Goal: Task Accomplishment & Management: Use online tool/utility

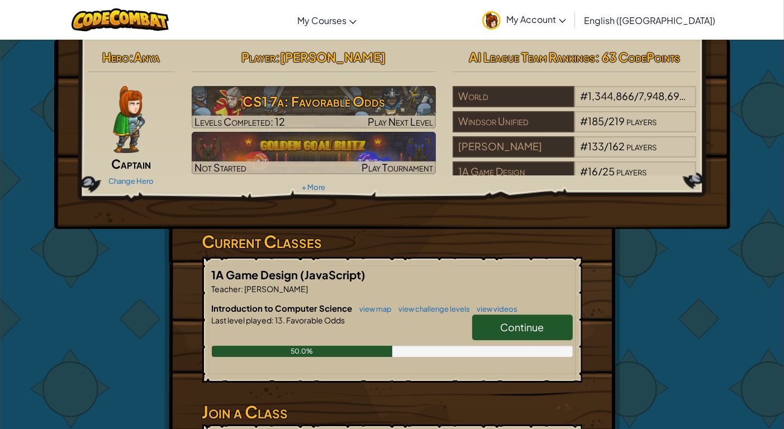
click at [508, 322] on span "Continue" at bounding box center [523, 327] width 44 height 13
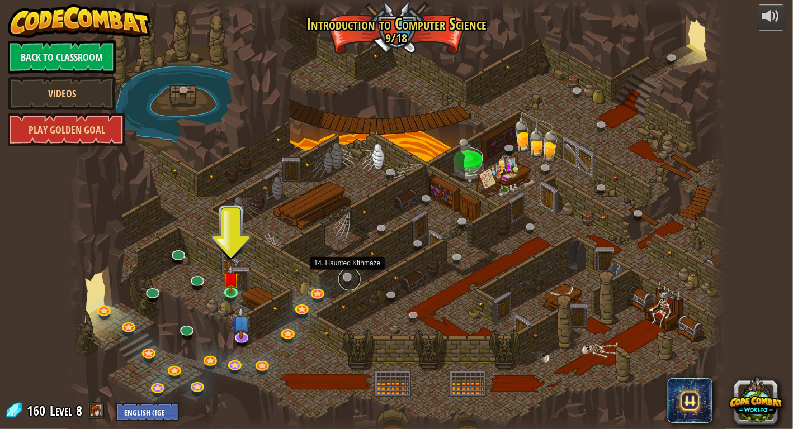
click at [344, 276] on link at bounding box center [349, 279] width 22 height 22
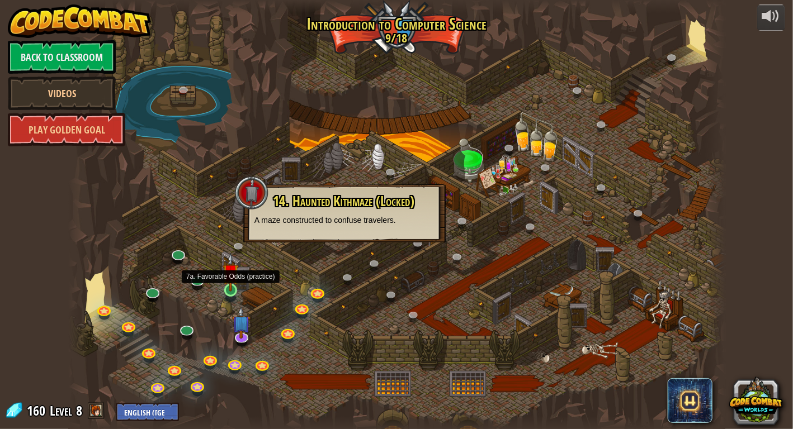
click at [228, 290] on img at bounding box center [231, 272] width 17 height 38
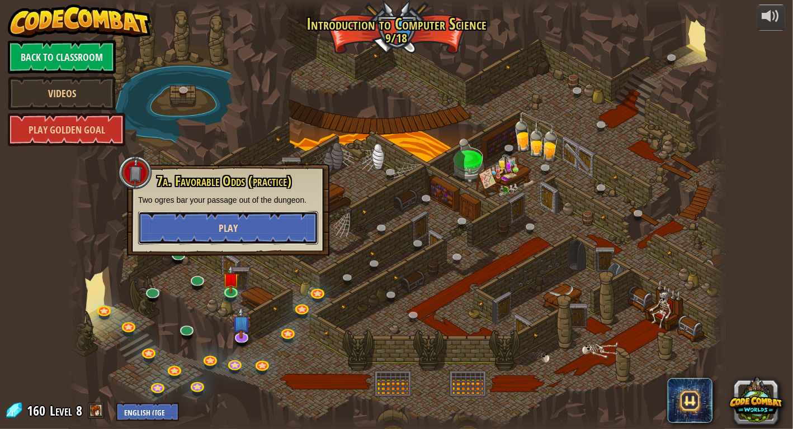
click at [235, 228] on span "Play" at bounding box center [228, 228] width 19 height 14
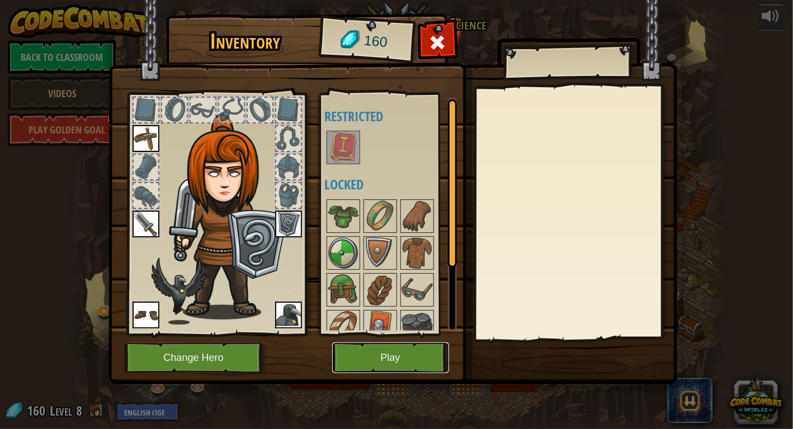
click at [365, 355] on button "Play" at bounding box center [390, 358] width 117 height 31
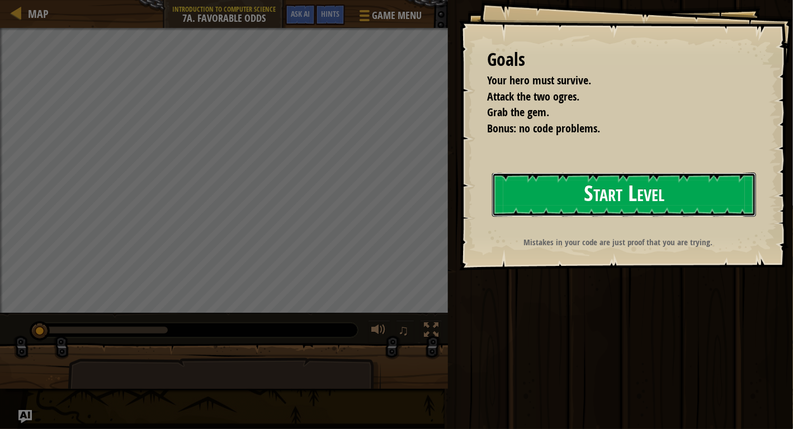
click at [590, 207] on button "Start Level" at bounding box center [624, 195] width 264 height 44
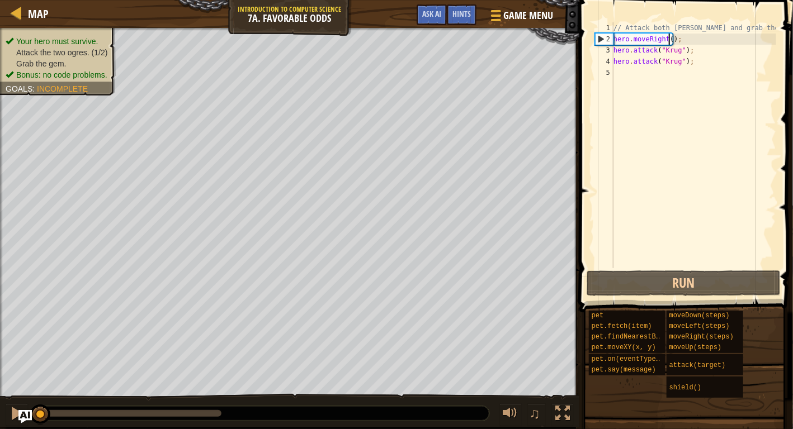
click at [669, 39] on div "// Attack both [PERSON_NAME] and grab the gem. hero . moveRight ( ) ; hero . at…" at bounding box center [693, 156] width 165 height 268
type textarea "hero.moveRight(1);"
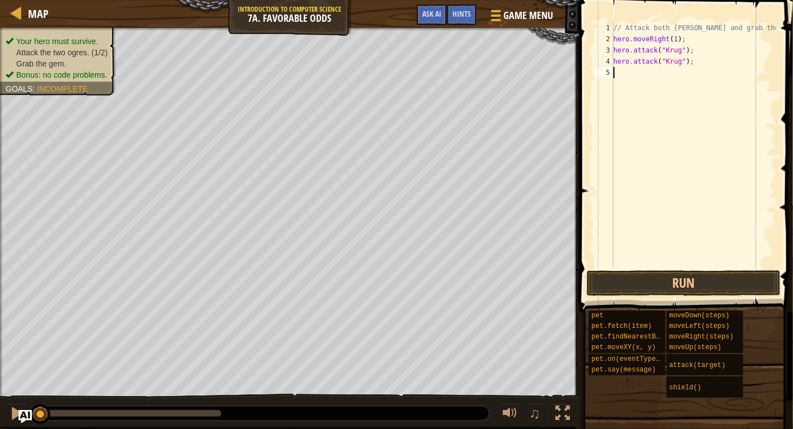
click at [655, 76] on div "// Attack both [PERSON_NAME] and grab the gem. hero . moveRight ( 1 ) ; hero . …" at bounding box center [693, 156] width 165 height 268
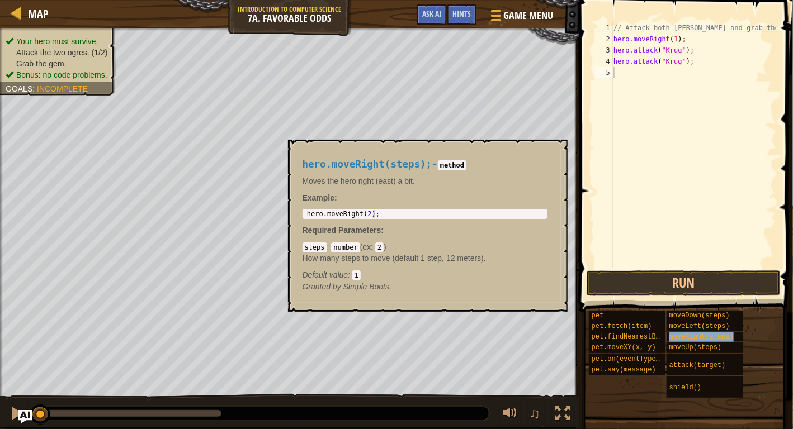
type textarea "moveRight(steps)"
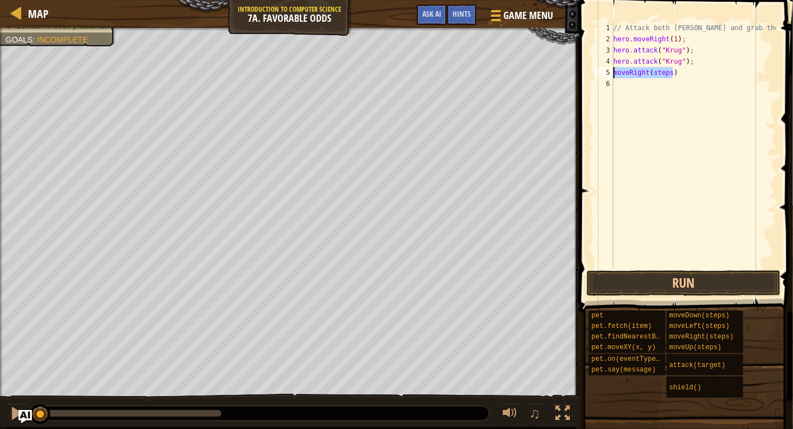
drag, startPoint x: 674, startPoint y: 71, endPoint x: 605, endPoint y: 77, distance: 69.0
click at [605, 77] on div "moveRight(steps) 1 2 3 4 5 6 // Attack both [PERSON_NAME] and grab the gem. her…" at bounding box center [684, 145] width 183 height 246
type textarea "h"
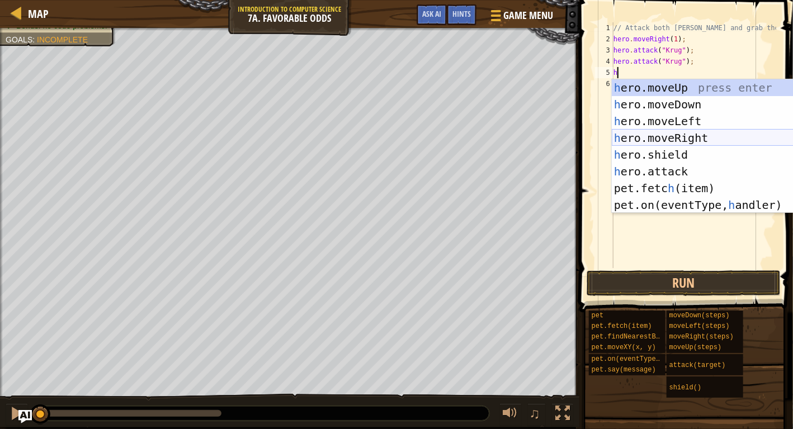
click at [694, 140] on div "h ero.moveUp press enter h ero.moveDown press enter h ero.moveLeft press enter …" at bounding box center [717, 163] width 211 height 168
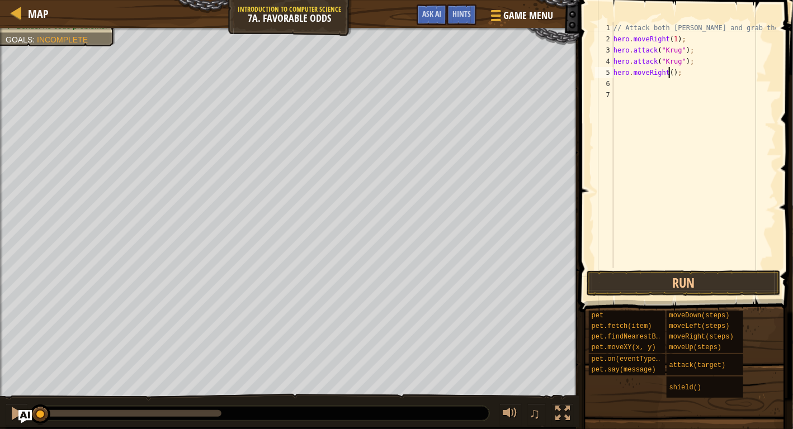
click at [669, 72] on div "// Attack both [PERSON_NAME] and grab the gem. hero . moveRight ( 1 ) ; hero . …" at bounding box center [693, 156] width 165 height 268
type textarea "hero.moveRight(1);"
click at [619, 83] on div "// Attack both [PERSON_NAME] and grab the gem. hero . moveRight ( 1 ) ; hero . …" at bounding box center [693, 156] width 165 height 268
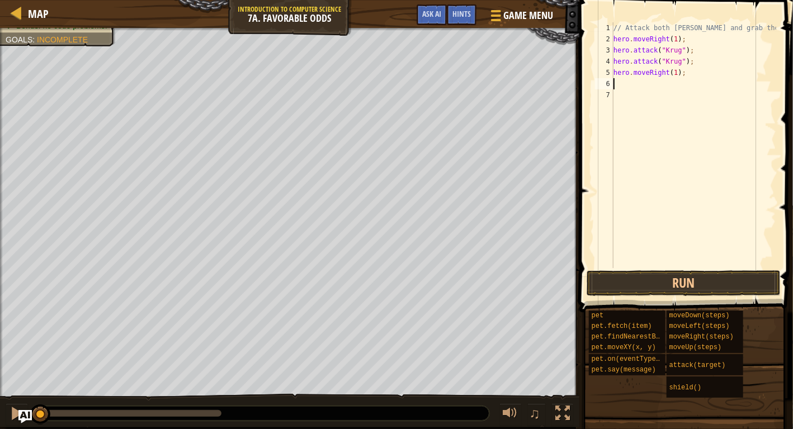
type textarea "m"
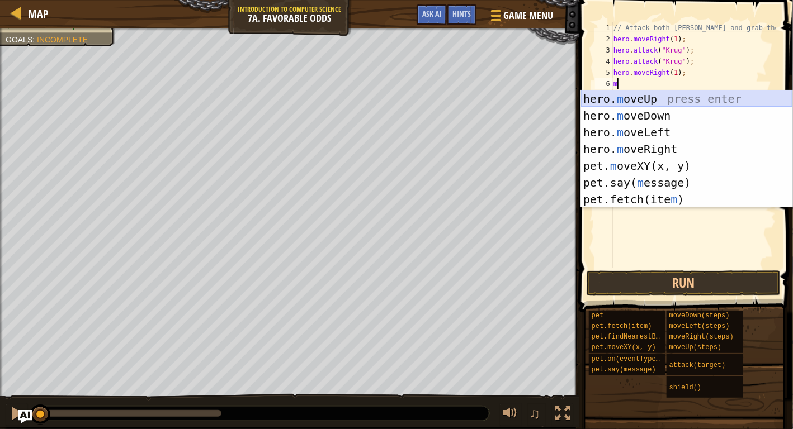
click at [639, 100] on div "hero. m oveUp press enter hero. m oveDown press enter hero. m oveLeft press ent…" at bounding box center [686, 166] width 211 height 151
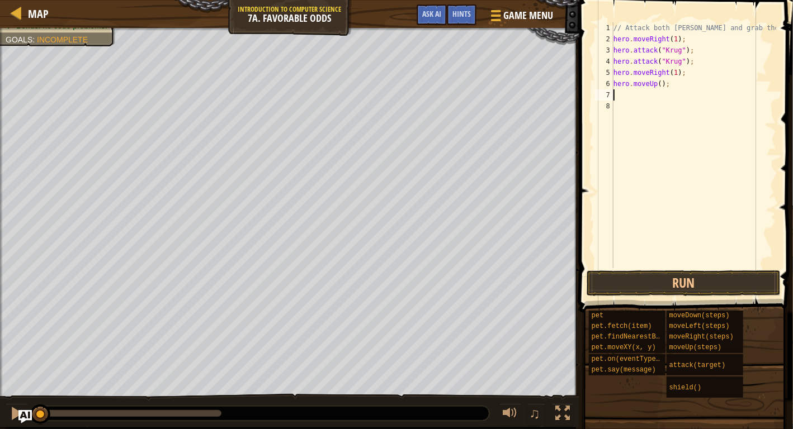
click at [658, 83] on div "// Attack both [PERSON_NAME] and grab the gem. hero . moveRight ( 1 ) ; hero . …" at bounding box center [693, 156] width 165 height 268
type textarea "hero.moveUp(1);"
click at [628, 92] on div "// Attack both [PERSON_NAME] and grab the gem. hero . moveRight ( 1 ) ; hero . …" at bounding box center [693, 156] width 165 height 268
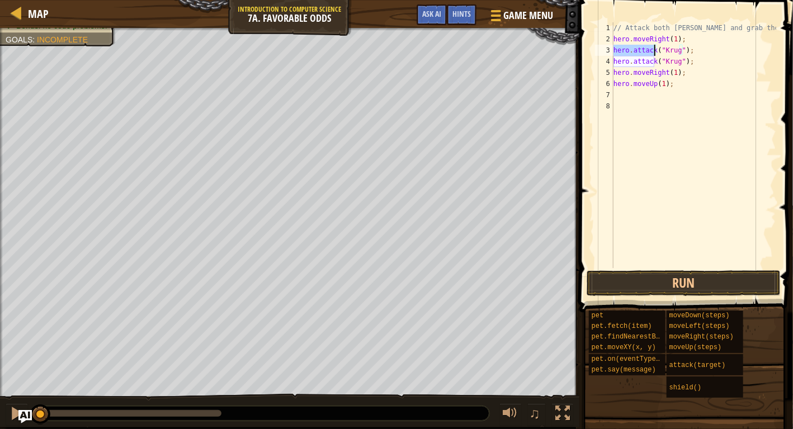
drag, startPoint x: 614, startPoint y: 49, endPoint x: 653, endPoint y: 49, distance: 39.1
click at [653, 49] on div "// Attack both [PERSON_NAME] and grab the gem. hero . moveRight ( 1 ) ; hero . …" at bounding box center [693, 156] width 165 height 268
type textarea "hero.attack("[PERSON_NAME]");"
click at [622, 91] on div "// Attack both [PERSON_NAME] and grab the gem. hero . moveRight ( 1 ) ; hero . …" at bounding box center [693, 156] width 165 height 268
type textarea "V"
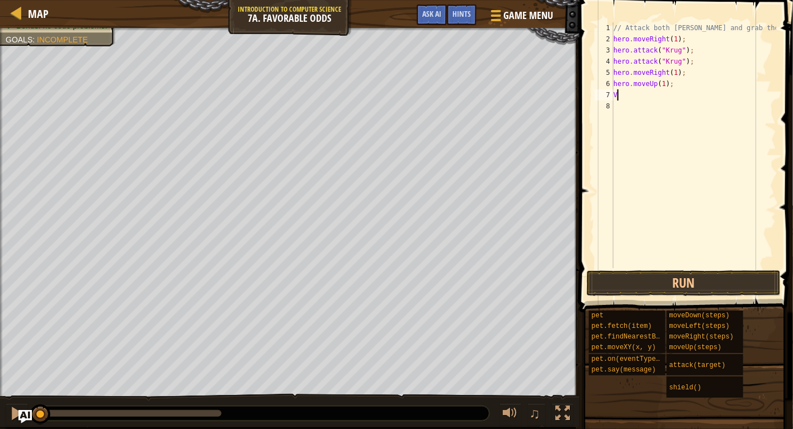
click at [645, 92] on div "// Attack both [PERSON_NAME] and grab the gem. hero . moveRight ( 1 ) ; hero . …" at bounding box center [693, 156] width 165 height 268
paste textarea "hero.attack"
type textarea "hero.attack"
click at [633, 106] on div "// Attack both [PERSON_NAME] and grab the gem. hero . moveRight ( 1 ) ; hero . …" at bounding box center [693, 156] width 165 height 268
paste textarea "hero.attack"
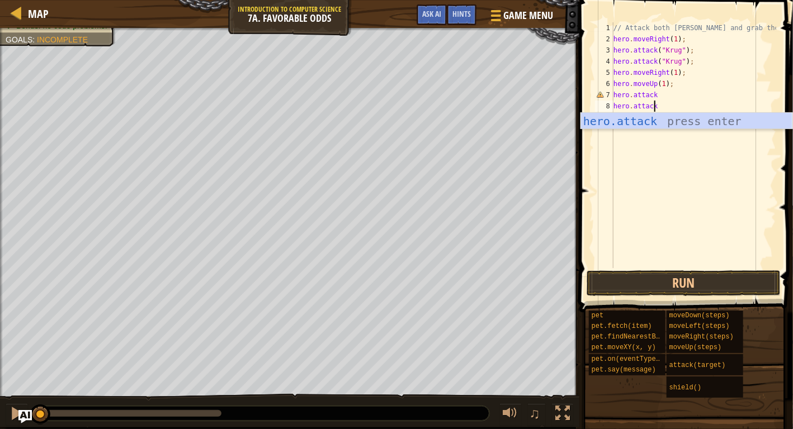
click at [661, 94] on div "// Attack both [PERSON_NAME] and grab the gem. hero . moveRight ( 1 ) ; hero . …" at bounding box center [693, 156] width 165 height 268
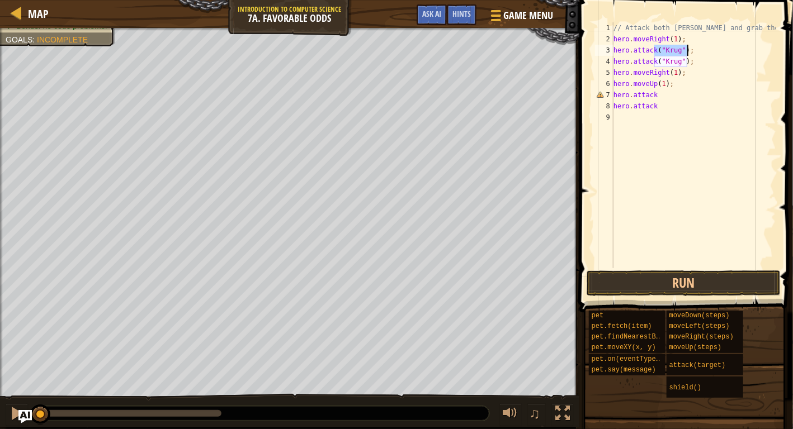
drag, startPoint x: 655, startPoint y: 49, endPoint x: 686, endPoint y: 46, distance: 31.4
click at [686, 46] on div "// Attack both [PERSON_NAME] and grab the gem. hero . moveRight ( 1 ) ; hero . …" at bounding box center [693, 156] width 165 height 268
click at [656, 96] on div "// Attack both [PERSON_NAME] and grab the gem. hero . moveRight ( 1 ) ; hero . …" at bounding box center [693, 156] width 165 height 268
paste textarea "("[PERSON_NAME]");"
click at [670, 110] on div "// Attack both [PERSON_NAME] and grab the gem. hero . moveRight ( 1 ) ; hero . …" at bounding box center [693, 156] width 165 height 268
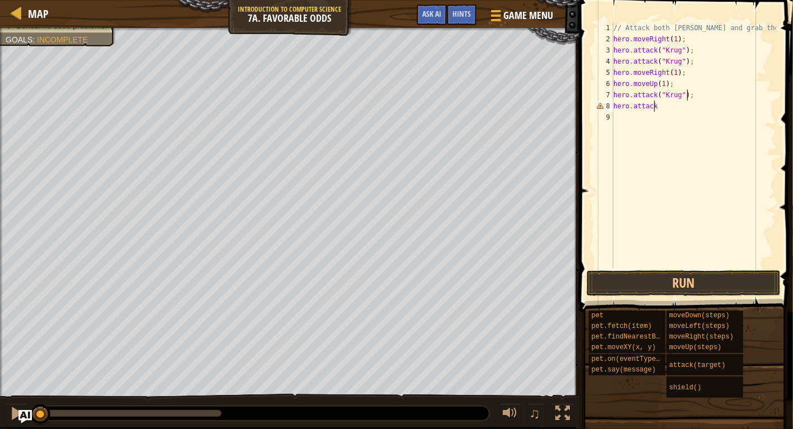
paste textarea "("[PERSON_NAME]");"
drag, startPoint x: 725, startPoint y: 96, endPoint x: 691, endPoint y: 96, distance: 34.1
click at [691, 96] on div "// Attack both [PERSON_NAME] and grab the gem. hero . moveRight ( 1 ) ; hero . …" at bounding box center [693, 156] width 165 height 268
click at [675, 93] on div "// Attack both [PERSON_NAME] and grab the gem. hero . moveRight ( 1 ) ; hero . …" at bounding box center [693, 156] width 165 height 268
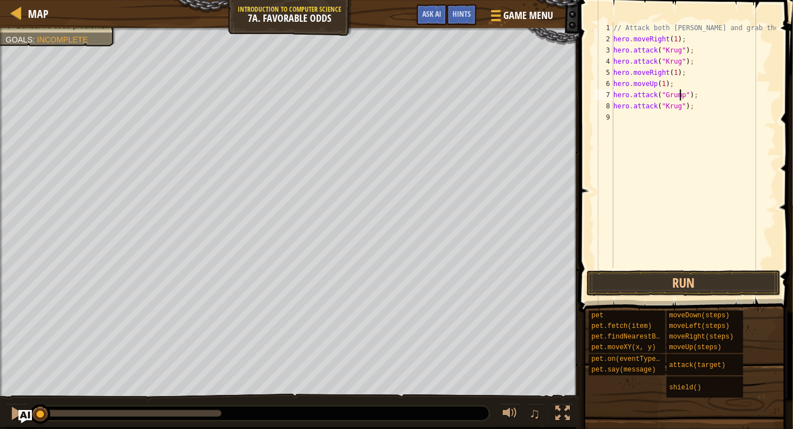
click at [678, 107] on div "// Attack both [PERSON_NAME] and grab the gem. hero . moveRight ( 1 ) ; hero . …" at bounding box center [693, 156] width 165 height 268
type textarea "hero.attack("Grump");"
click at [701, 120] on div "// Attack both [PERSON_NAME] and grab the gem. hero . moveRight ( 1 ) ; hero . …" at bounding box center [693, 156] width 165 height 268
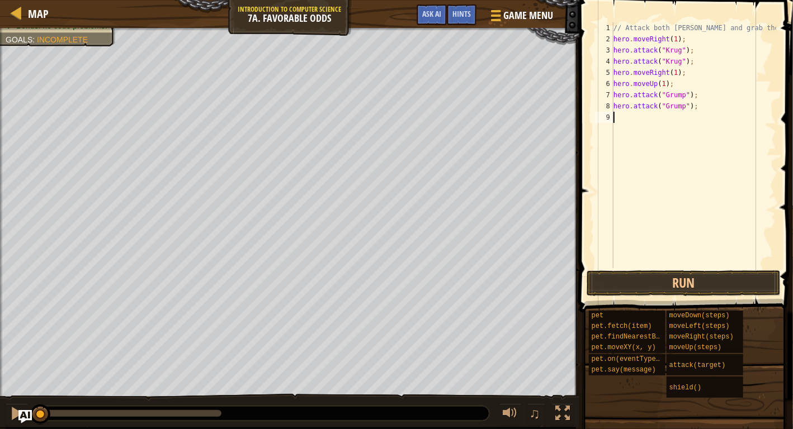
scroll to position [5, 0]
type textarea "h"
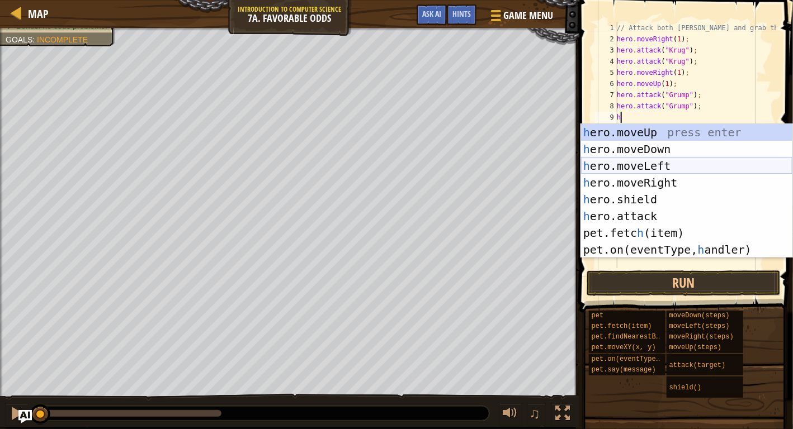
click at [660, 162] on div "h ero.moveUp press enter h ero.moveDown press enter h ero.moveLeft press enter …" at bounding box center [686, 208] width 211 height 168
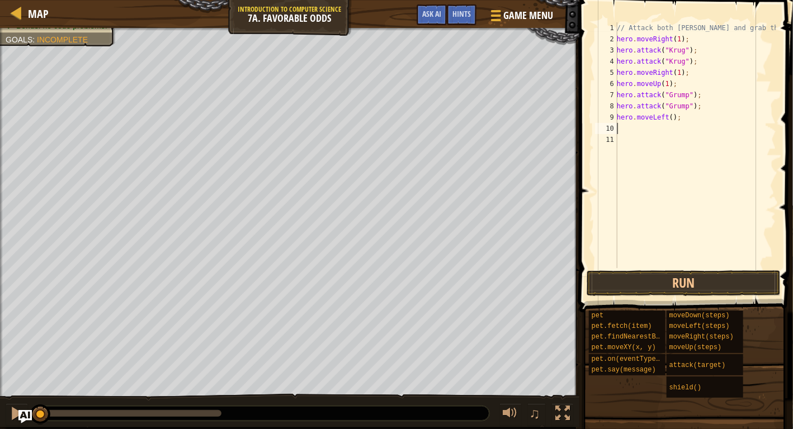
click at [670, 116] on div "// Attack both [PERSON_NAME] and grab the gem. hero . moveRight ( 1 ) ; hero . …" at bounding box center [695, 156] width 162 height 268
type textarea "hero.moveLeft(3);"
click at [673, 288] on button "Run" at bounding box center [684, 284] width 194 height 26
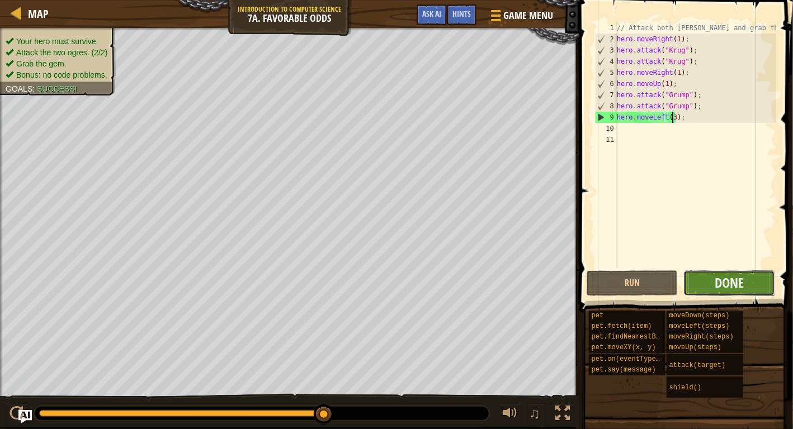
click at [713, 282] on button "Done" at bounding box center [729, 284] width 92 height 26
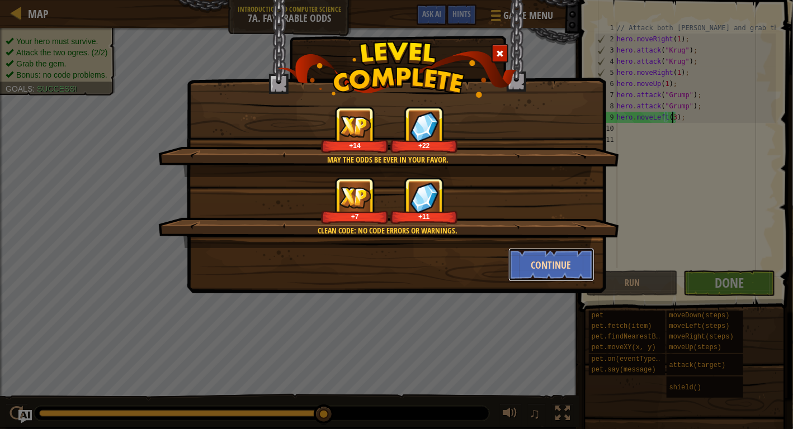
click at [566, 265] on button "Continue" at bounding box center [551, 265] width 87 height 34
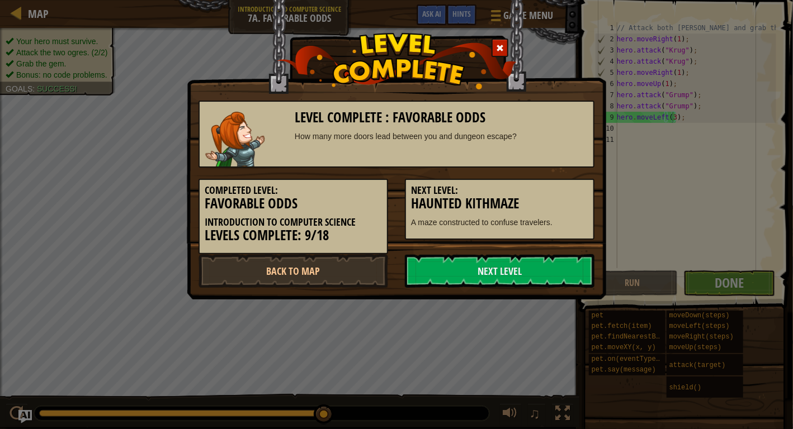
click at [566, 265] on link "Next Level" at bounding box center [500, 271] width 190 height 34
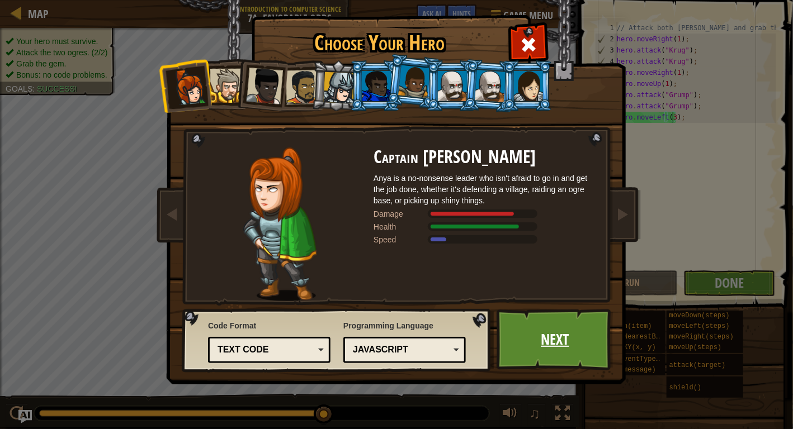
click at [559, 354] on link "Next" at bounding box center [555, 340] width 117 height 62
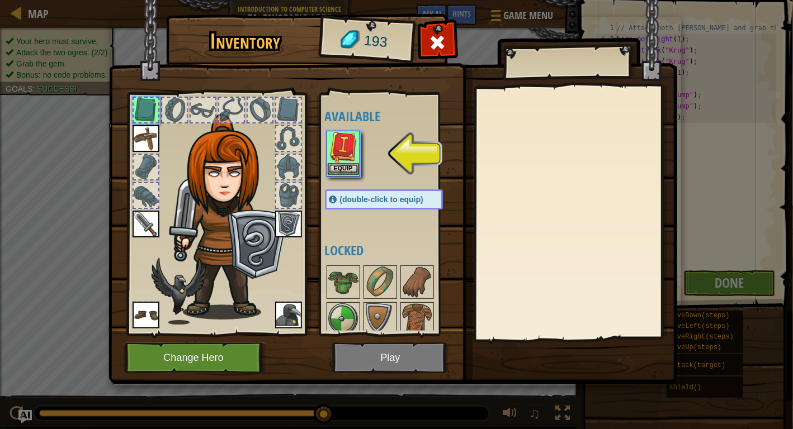
click at [338, 162] on img at bounding box center [343, 147] width 31 height 31
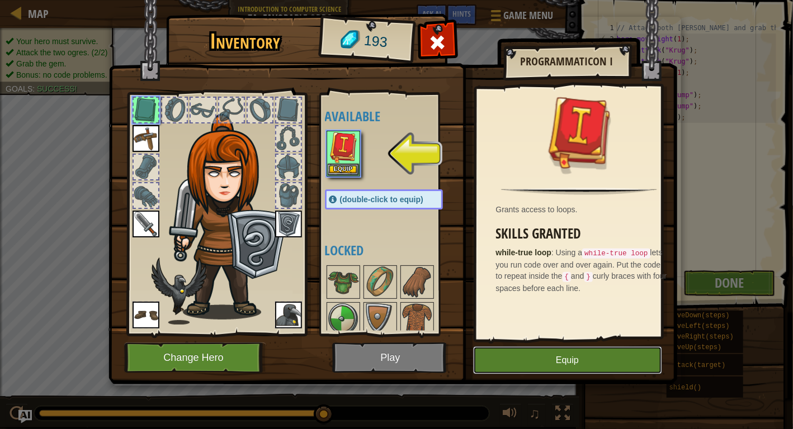
click at [584, 360] on button "Equip" at bounding box center [567, 361] width 189 height 28
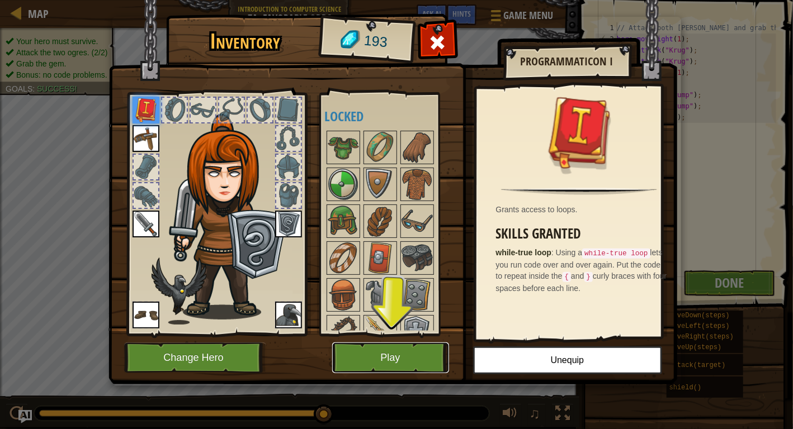
click at [374, 368] on button "Play" at bounding box center [390, 358] width 117 height 31
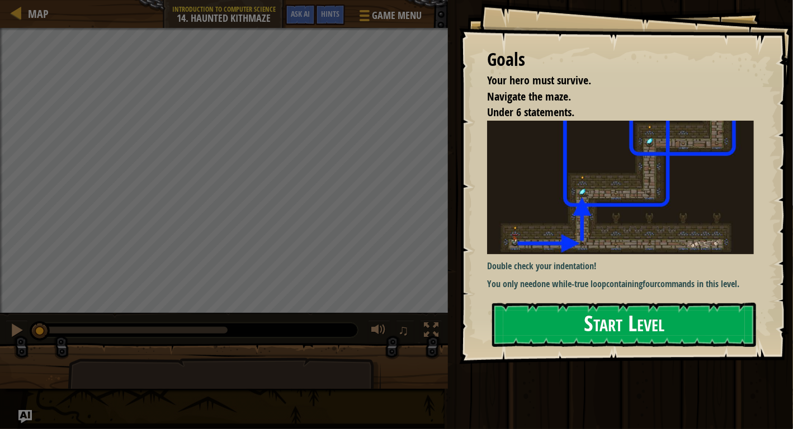
click at [705, 329] on button "Start Level" at bounding box center [624, 325] width 264 height 44
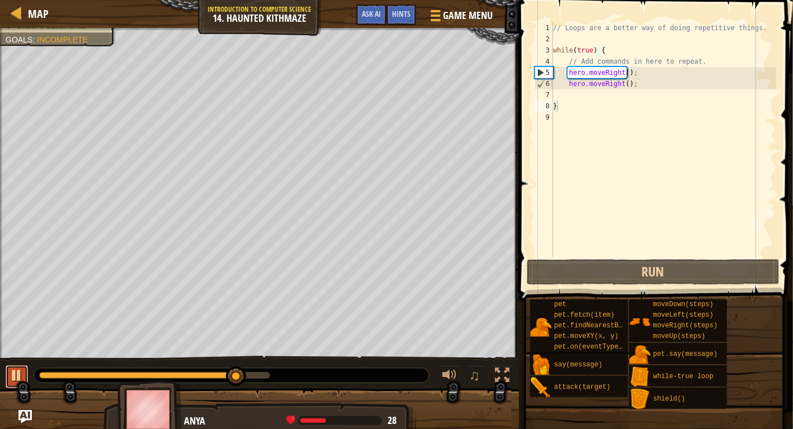
click at [10, 377] on div at bounding box center [17, 375] width 15 height 15
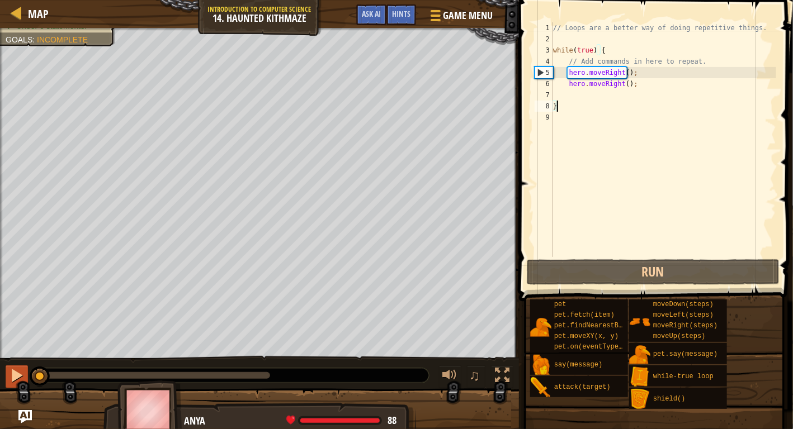
drag, startPoint x: 233, startPoint y: 373, endPoint x: 26, endPoint y: 367, distance: 207.5
click at [26, 367] on div "♫" at bounding box center [259, 373] width 519 height 34
drag, startPoint x: 633, startPoint y: 83, endPoint x: 568, endPoint y: 86, distance: 65.5
click at [568, 86] on div "// Loops are a better way of doing repetitive things. while ( true ) { // Add c…" at bounding box center [663, 150] width 225 height 257
type textarea "hero.moveRight();"
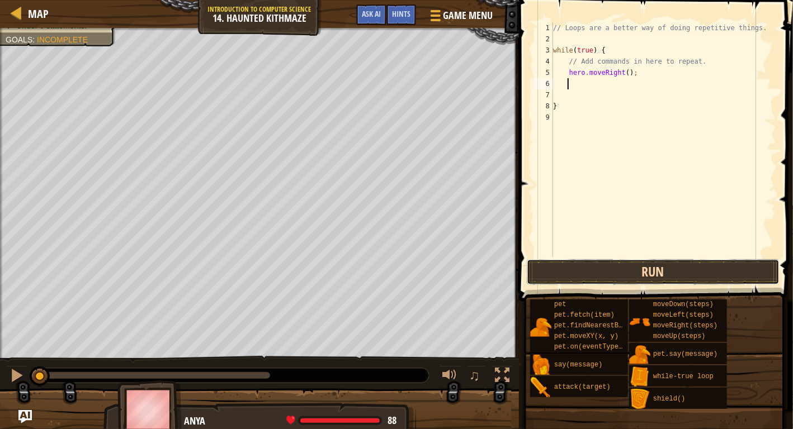
click at [618, 264] on button "Run" at bounding box center [653, 272] width 253 height 26
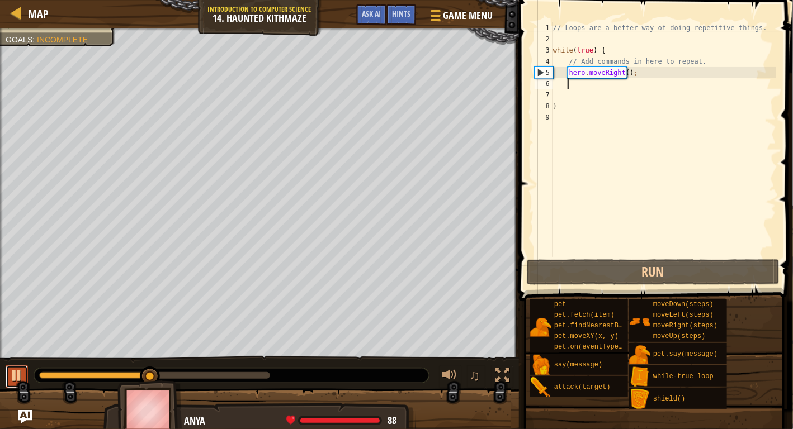
click at [15, 382] on div at bounding box center [17, 375] width 15 height 15
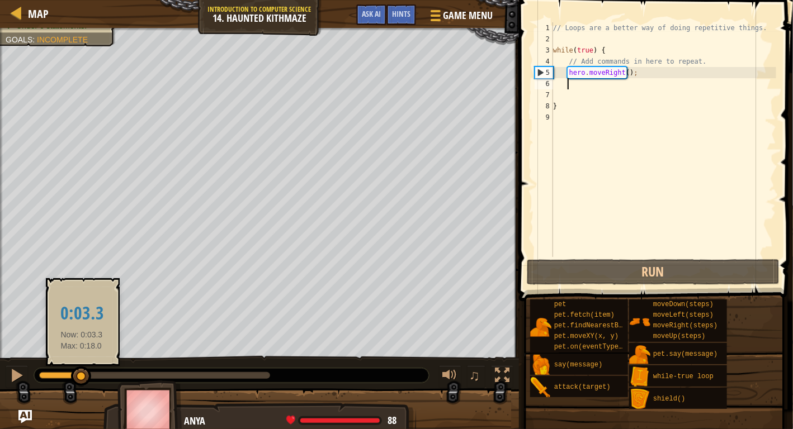
drag, startPoint x: 151, startPoint y: 376, endPoint x: 82, endPoint y: 372, distance: 69.5
click at [82, 372] on div at bounding box center [81, 377] width 20 height 20
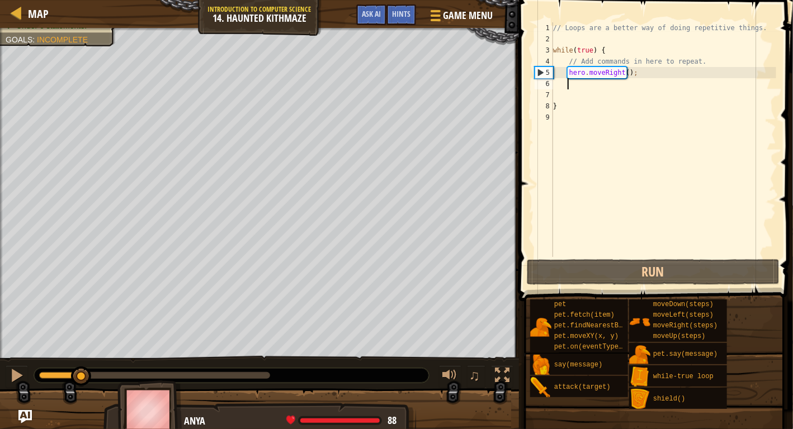
type textarea "m"
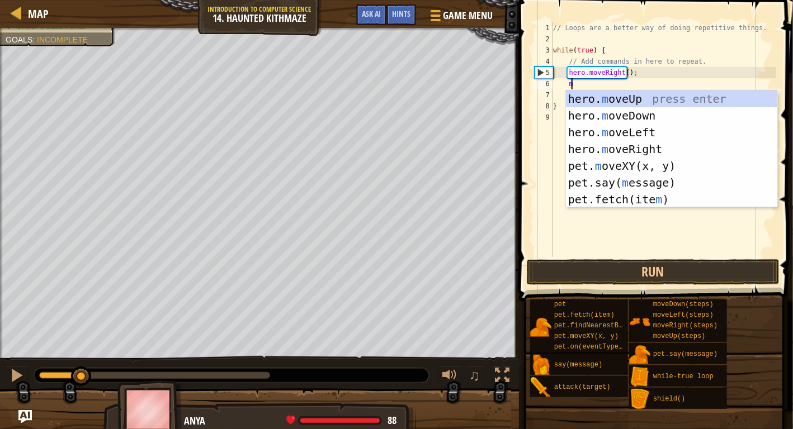
scroll to position [5, 1]
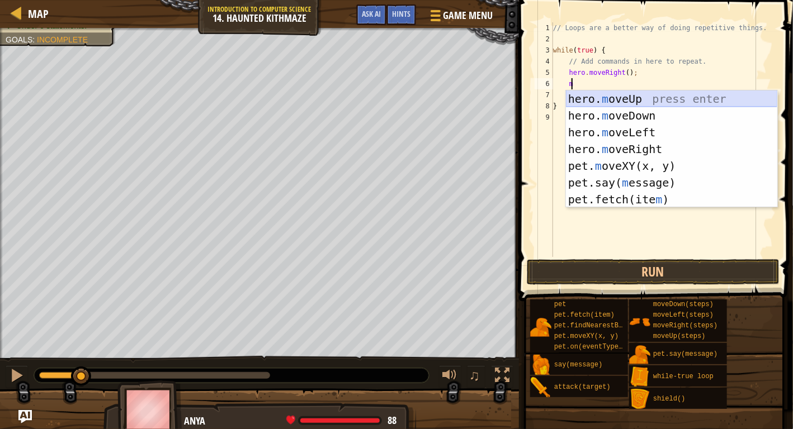
click at [608, 103] on div "hero. m oveUp press enter hero. m oveDown press enter hero. m oveLeft press ent…" at bounding box center [671, 166] width 211 height 151
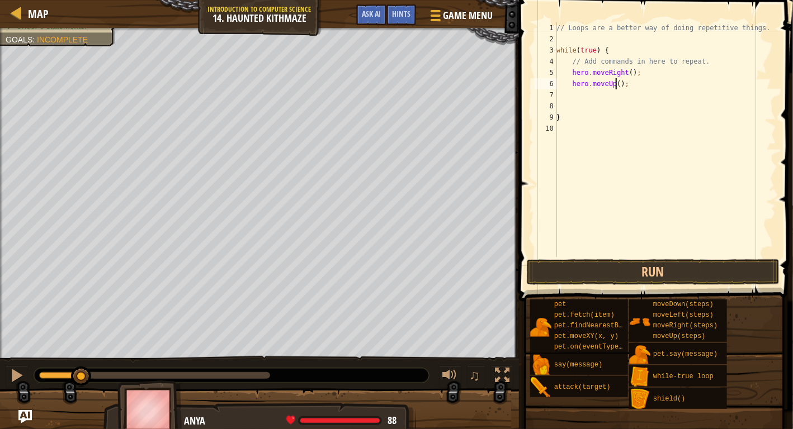
click at [615, 84] on div "// Loops are a better way of doing repetitive things. while ( true ) { // Add c…" at bounding box center [665, 150] width 222 height 257
click at [634, 271] on button "Run" at bounding box center [653, 272] width 253 height 26
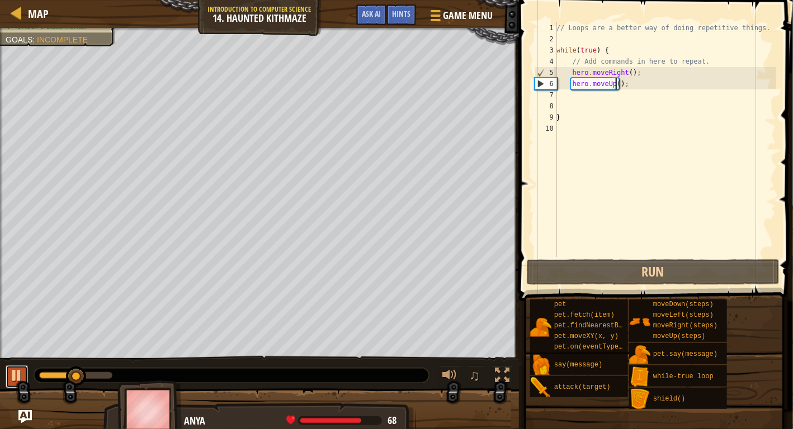
click at [17, 376] on div at bounding box center [17, 375] width 15 height 15
click at [627, 71] on div "// Loops are a better way of doing repetitive things. while ( true ) { // Add c…" at bounding box center [665, 150] width 222 height 257
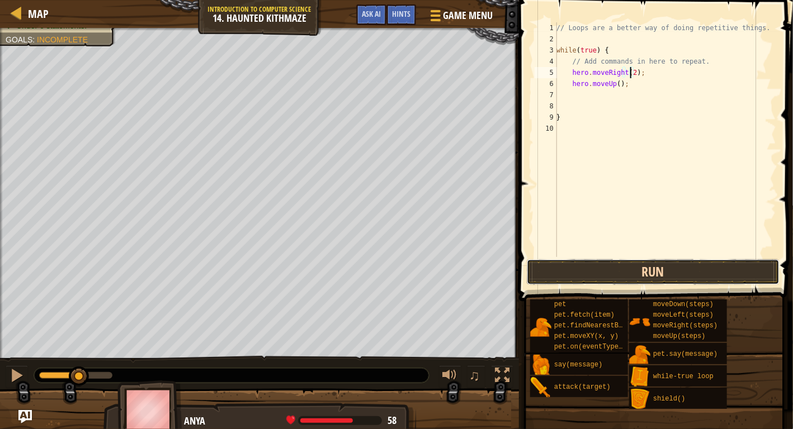
click at [605, 279] on button "Run" at bounding box center [653, 272] width 253 height 26
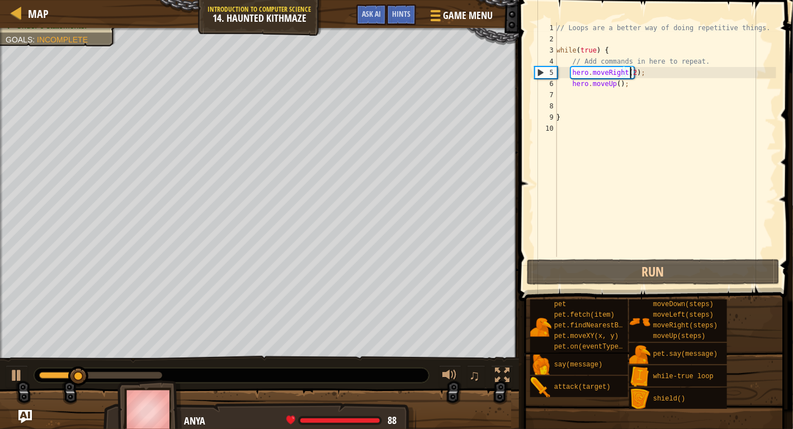
click at [615, 83] on div "// Loops are a better way of doing repetitive things. while ( true ) { // Add c…" at bounding box center [665, 150] width 222 height 257
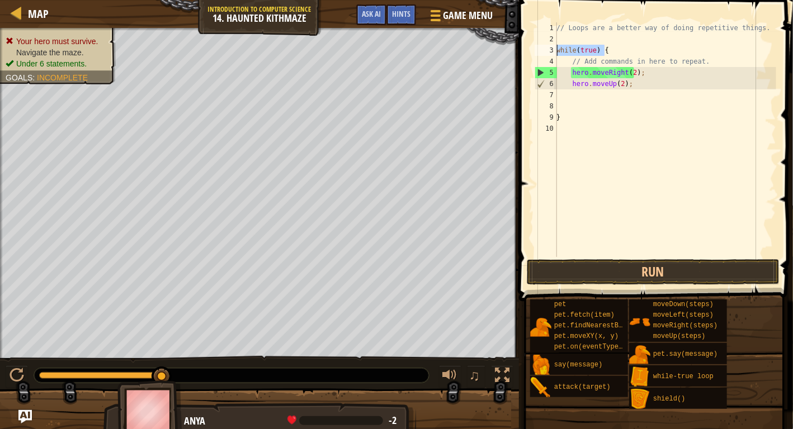
drag, startPoint x: 603, startPoint y: 49, endPoint x: 557, endPoint y: 51, distance: 46.5
click at [557, 51] on div "// Loops are a better way of doing repetitive things. while ( true ) { // Add c…" at bounding box center [665, 150] width 222 height 257
type textarea "while(true) {"
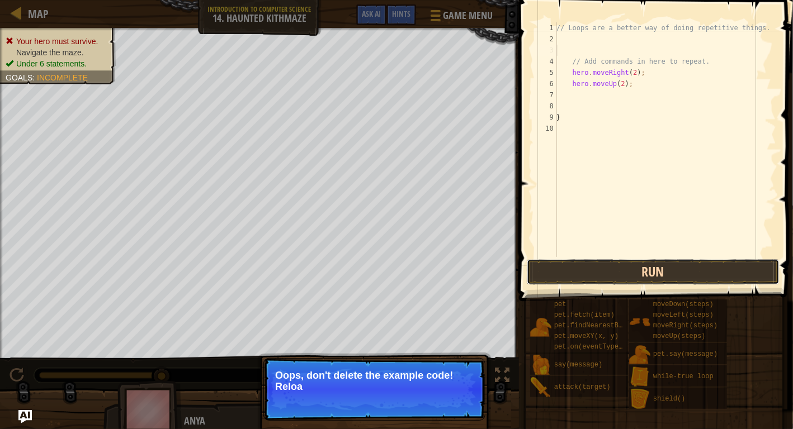
click at [581, 273] on button "Run" at bounding box center [653, 272] width 253 height 26
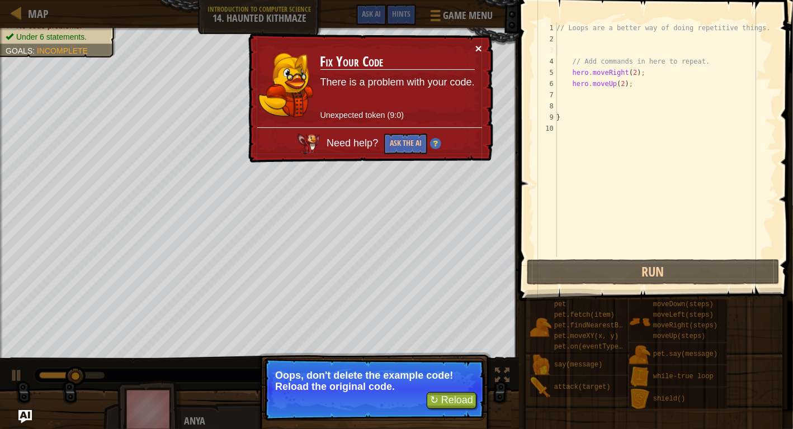
click at [479, 46] on button "×" at bounding box center [478, 48] width 7 height 12
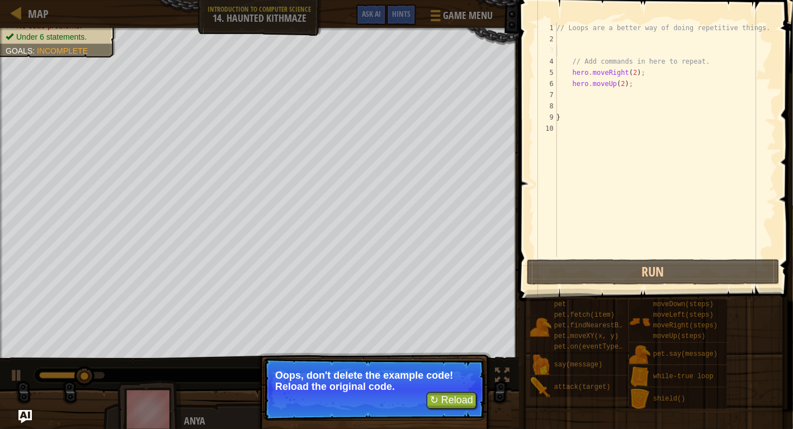
click at [562, 51] on div "// Loops are a better way of doing repetitive things. // Add commands in here t…" at bounding box center [665, 150] width 222 height 257
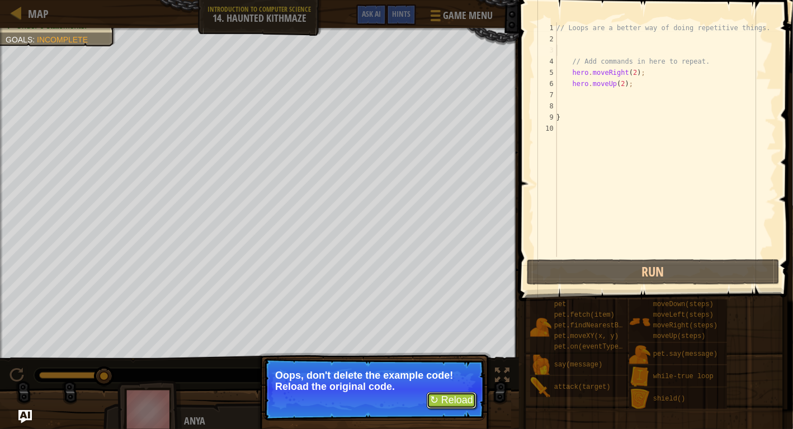
click at [451, 398] on button "↻ Reload" at bounding box center [452, 401] width 50 height 17
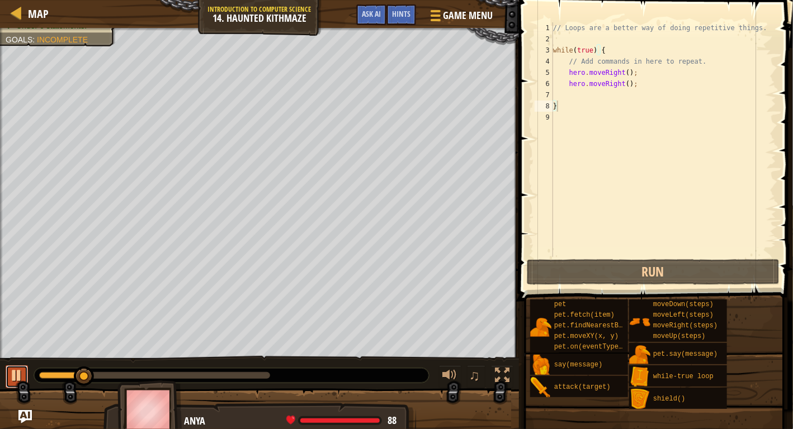
click at [8, 377] on button at bounding box center [17, 377] width 22 height 23
click at [581, 106] on div "// Loops are a better way of doing repetitive things. while ( true ) { // Add c…" at bounding box center [663, 150] width 225 height 257
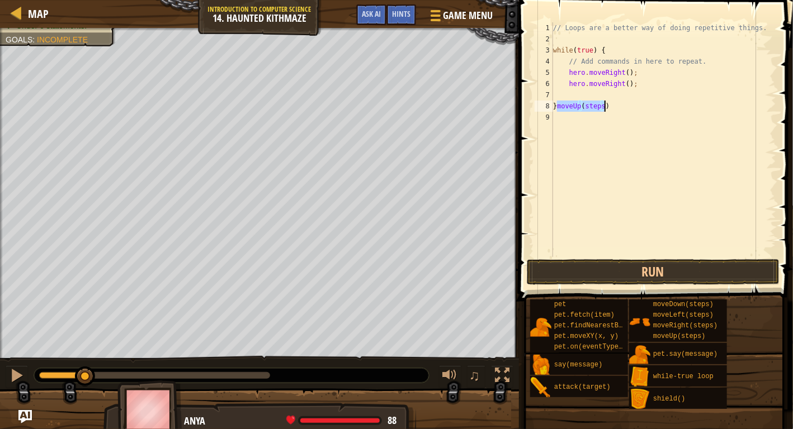
click at [556, 107] on div "// Loops are a better way of doing repetitive things. while ( true ) { // Add c…" at bounding box center [663, 139] width 225 height 235
drag, startPoint x: 620, startPoint y: 107, endPoint x: 599, endPoint y: 109, distance: 20.3
click at [599, 109] on div "// Loops are a better way of doing repetitive things. while ( true ) { // Add c…" at bounding box center [663, 150] width 225 height 257
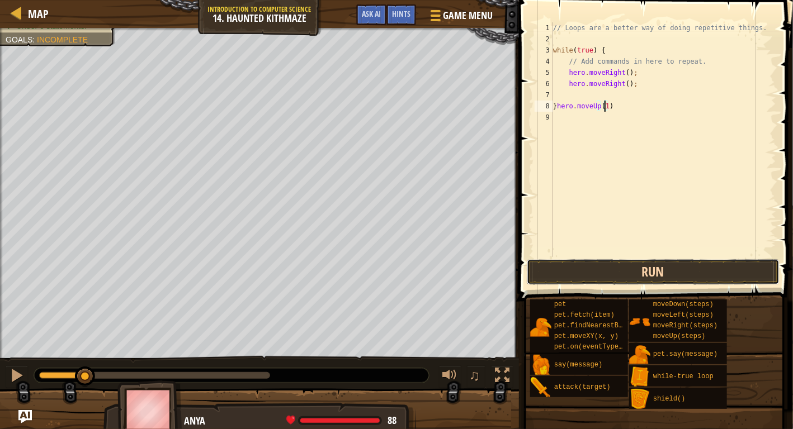
click at [624, 279] on button "Run" at bounding box center [653, 272] width 253 height 26
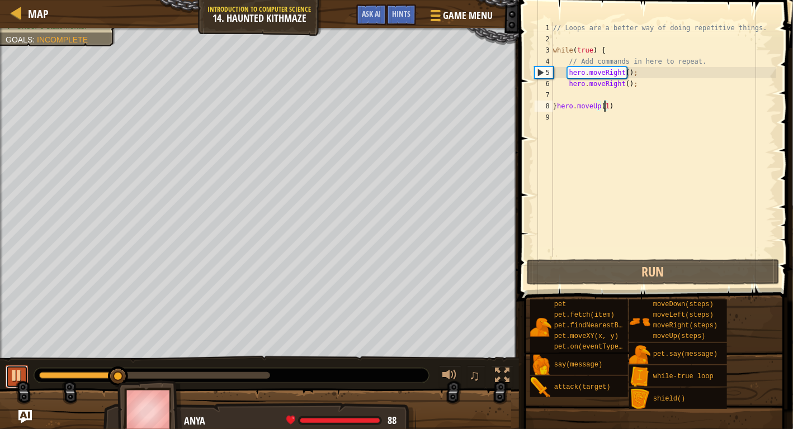
click at [18, 380] on div at bounding box center [17, 375] width 15 height 15
click at [365, 9] on span "Ask AI" at bounding box center [371, 13] width 19 height 11
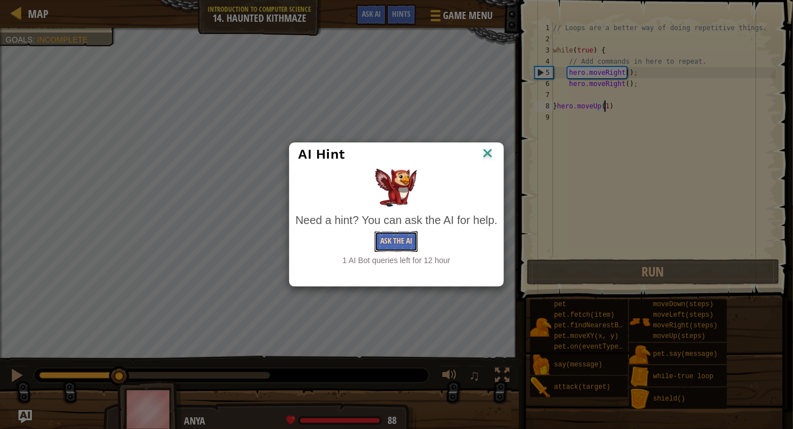
click at [377, 242] on button "Ask the AI" at bounding box center [396, 241] width 43 height 21
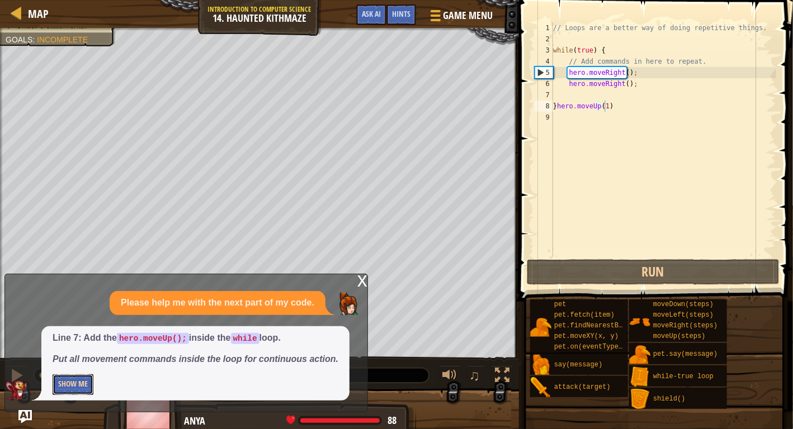
click at [86, 380] on button "Show Me" at bounding box center [73, 385] width 41 height 21
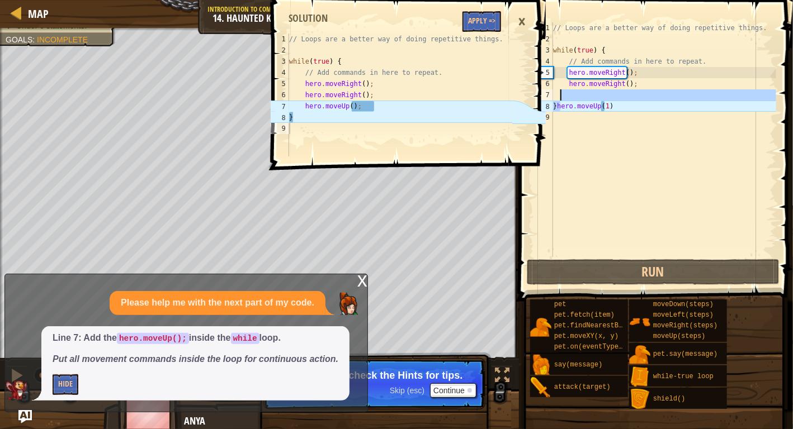
drag, startPoint x: 562, startPoint y: 107, endPoint x: 561, endPoint y: 93, distance: 14.0
click at [561, 93] on div "// Loops are a better way of doing repetitive things. while ( true ) { // Add c…" at bounding box center [663, 150] width 225 height 257
type textarea "}hero.moveUp(1)"
click at [557, 93] on div "// Loops are a better way of doing repetitive things. while ( true ) { // Add c…" at bounding box center [663, 150] width 225 height 257
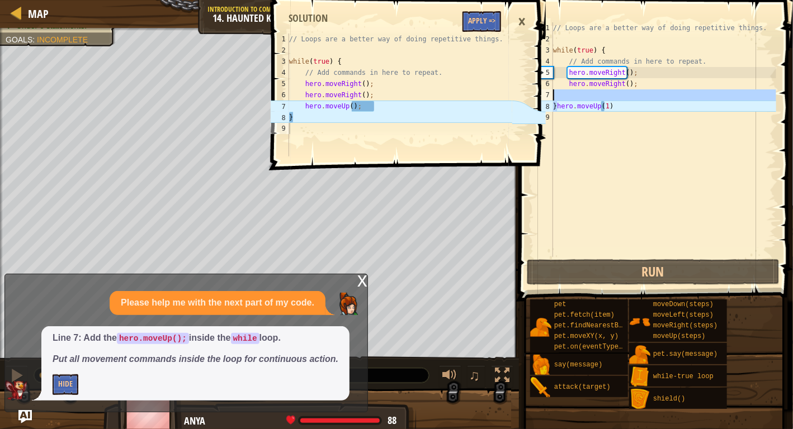
drag, startPoint x: 556, startPoint y: 106, endPoint x: 553, endPoint y: 95, distance: 11.7
click at [553, 95] on div "1 2 3 4 5 6 7 8 9 // Loops are a better way of doing repetitive things. while (…" at bounding box center [654, 139] width 244 height 235
click at [549, 105] on div "8" at bounding box center [544, 106] width 18 height 11
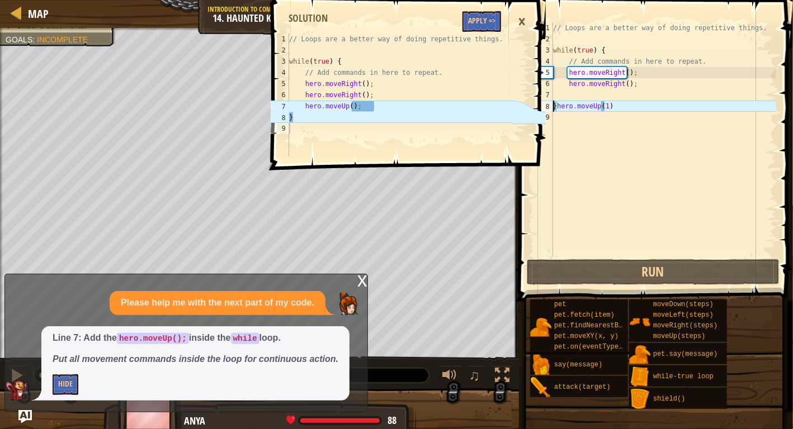
click at [550, 107] on div "8" at bounding box center [544, 106] width 18 height 11
drag, startPoint x: 554, startPoint y: 49, endPoint x: 606, endPoint y: 53, distance: 52.2
click at [606, 53] on div "// Loops are a better way of doing repetitive things. while ( true ) { // Add c…" at bounding box center [663, 150] width 225 height 257
type textarea "while(true) {"
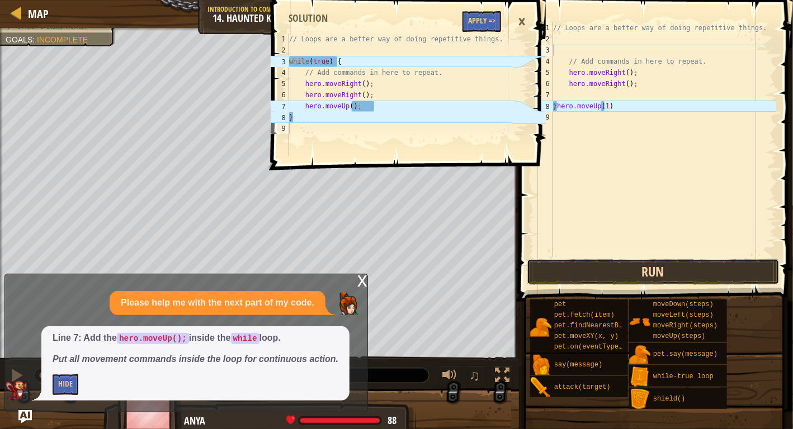
click at [579, 277] on button "Run" at bounding box center [653, 272] width 253 height 26
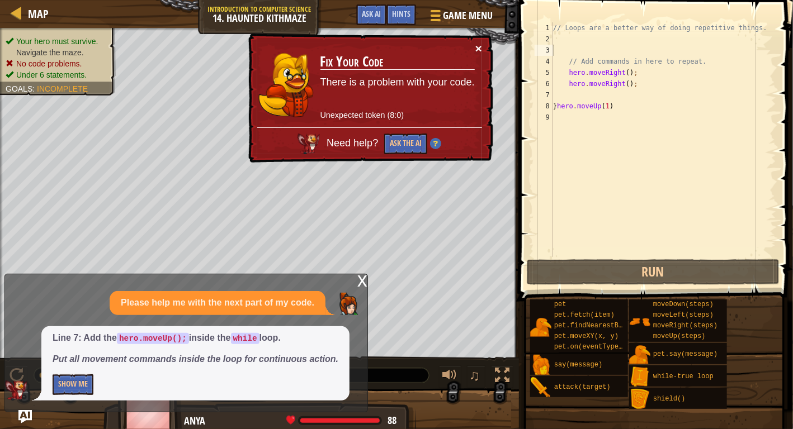
click at [481, 45] on button "×" at bounding box center [478, 48] width 7 height 12
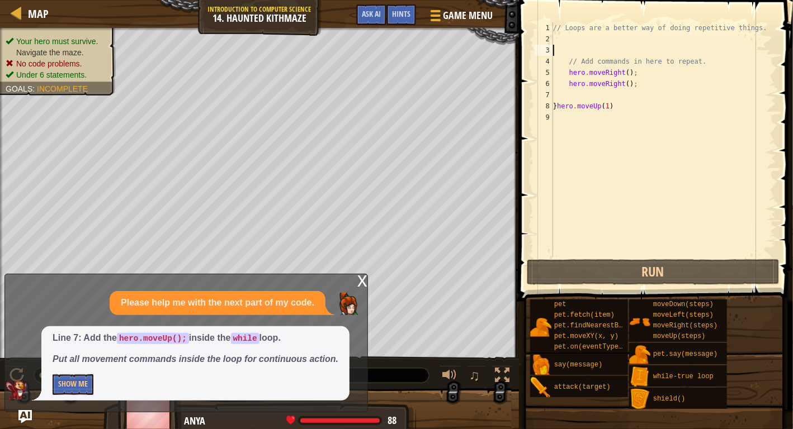
click at [560, 47] on div "// Loops are a better way of doing repetitive things. // Add commands in here t…" at bounding box center [663, 150] width 225 height 257
type textarea "w"
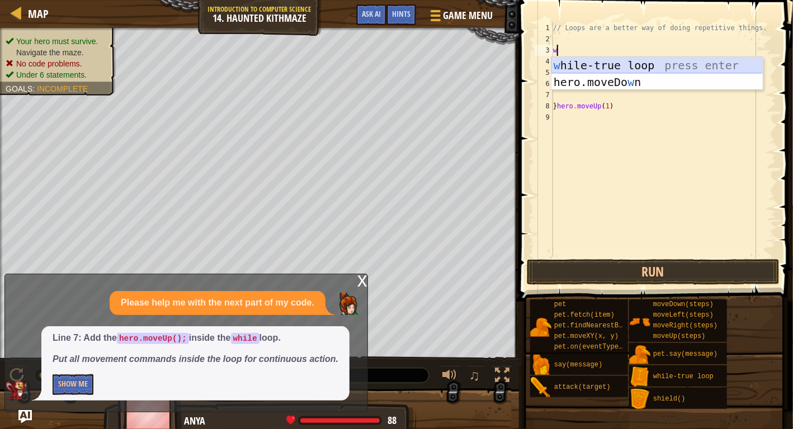
click at [588, 68] on div "w [PERSON_NAME]-true loop press enter hero.moveDo w n press enter" at bounding box center [656, 90] width 211 height 67
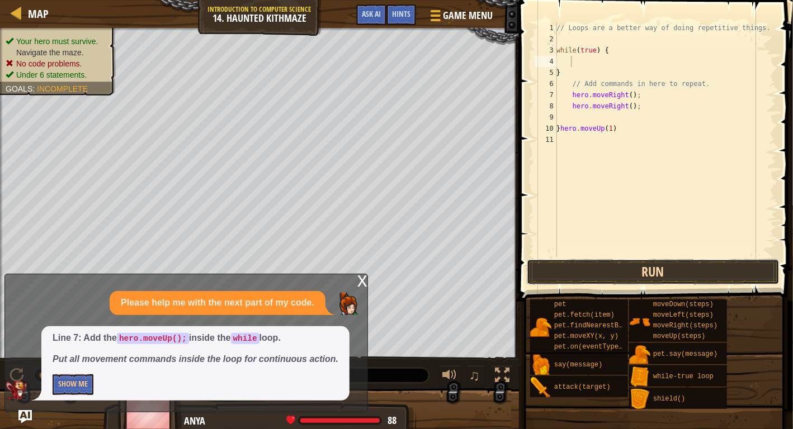
click at [601, 274] on button "Run" at bounding box center [653, 272] width 253 height 26
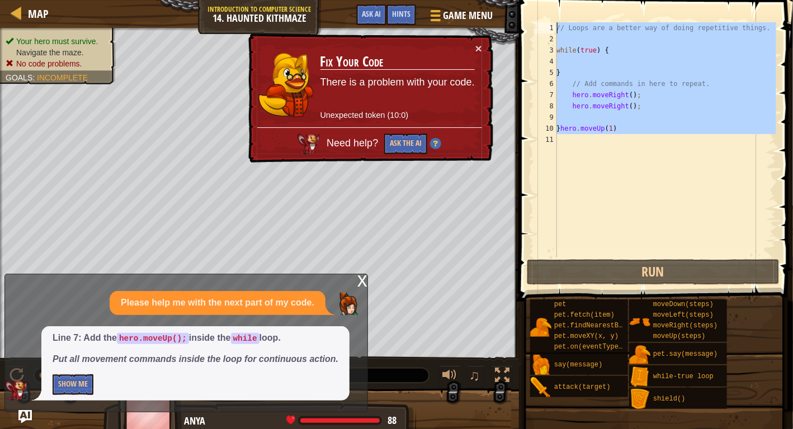
drag, startPoint x: 680, startPoint y: 166, endPoint x: 532, endPoint y: -39, distance: 252.2
click at [532, 0] on html "Map Introduction to Computer Science 14. Haunted Kithmaze Game Menu Done Hints …" at bounding box center [396, 0] width 793 height 0
type textarea "// Loops are a better way of doing repetitive things."
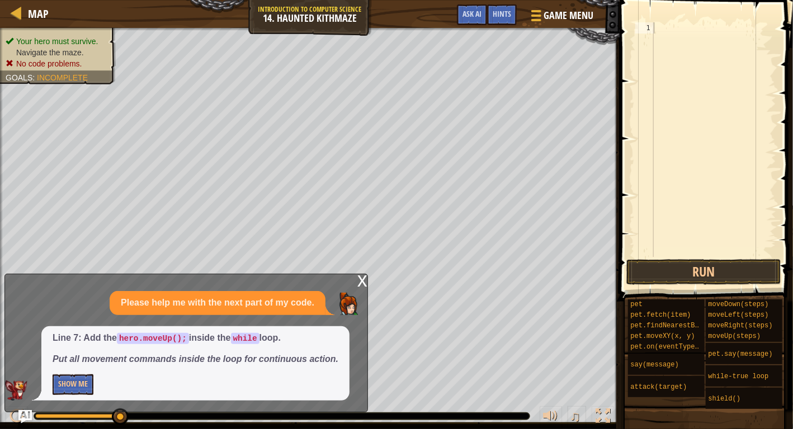
click at [366, 286] on div "x" at bounding box center [362, 280] width 10 height 11
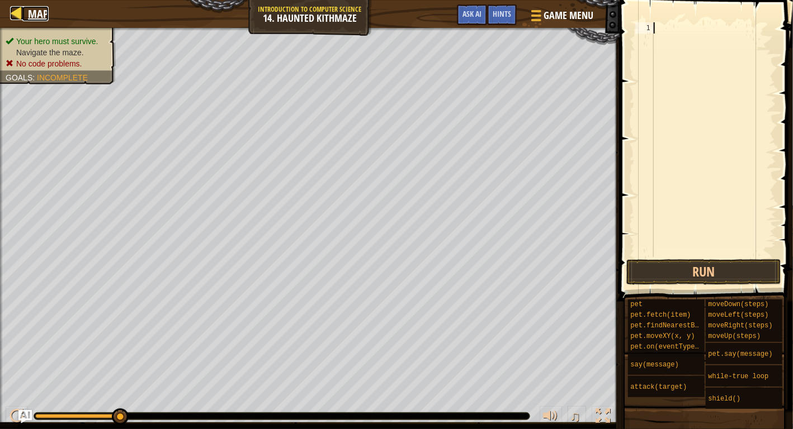
click at [18, 12] on div at bounding box center [17, 13] width 14 height 14
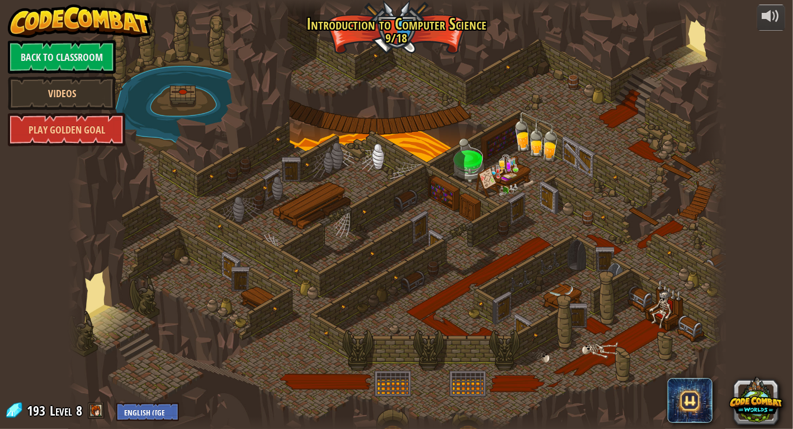
drag, startPoint x: 315, startPoint y: 108, endPoint x: 280, endPoint y: 91, distance: 39.8
click at [280, 91] on div at bounding box center [396, 214] width 657 height 429
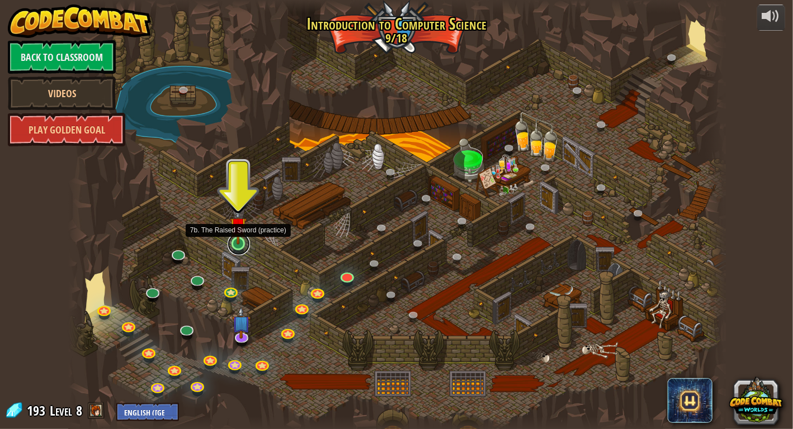
click at [240, 247] on link at bounding box center [239, 244] width 22 height 22
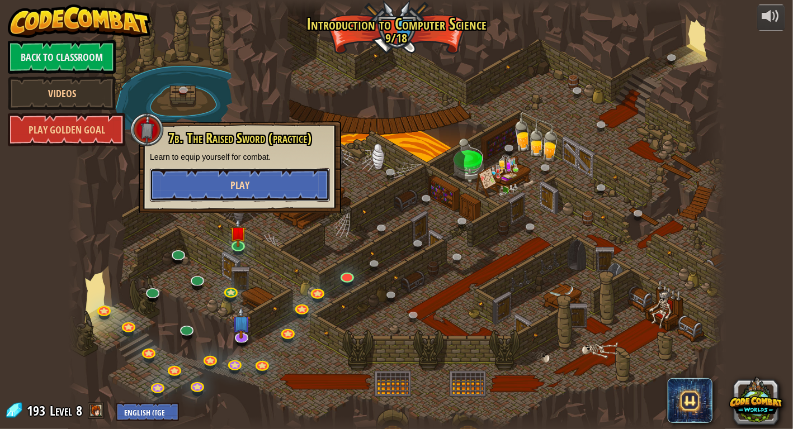
click at [243, 201] on button "Play" at bounding box center [240, 185] width 180 height 34
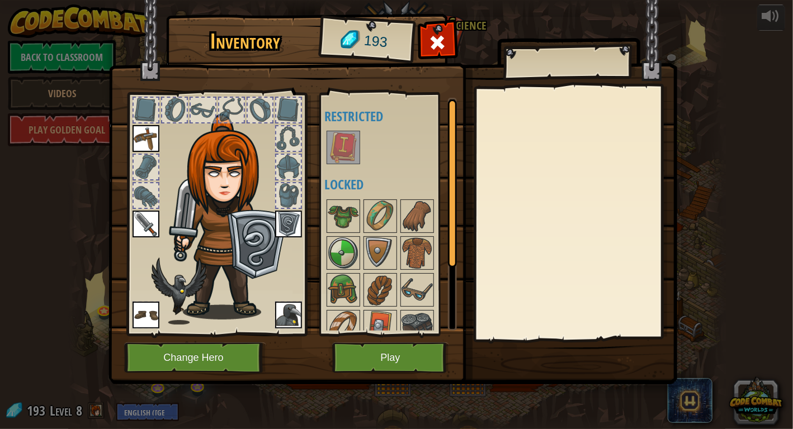
click at [368, 375] on img at bounding box center [392, 182] width 569 height 406
click at [366, 366] on button "Play" at bounding box center [390, 358] width 117 height 31
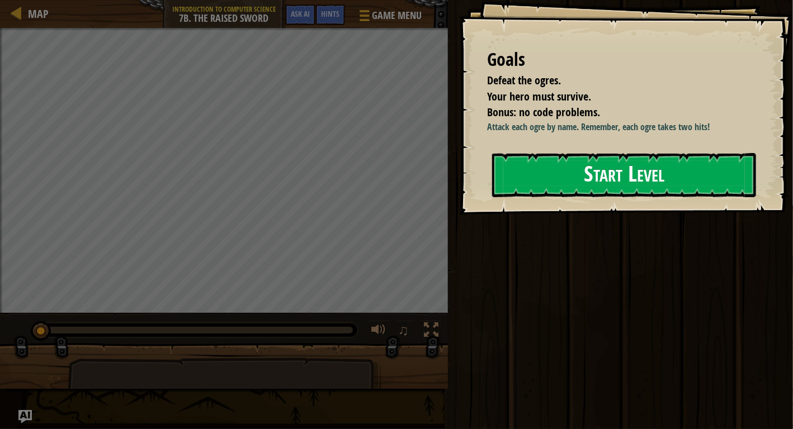
click at [551, 174] on button "Start Level" at bounding box center [624, 175] width 264 height 44
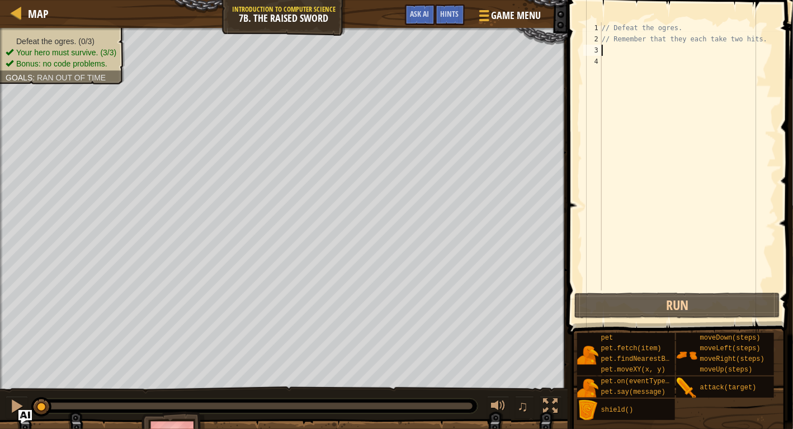
click at [618, 47] on div "// Defeat the ogres. // Remember that they each take two hits." at bounding box center [687, 167] width 177 height 291
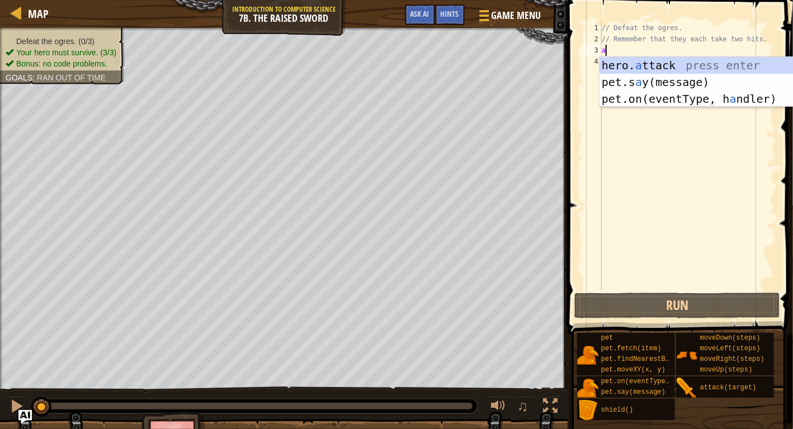
scroll to position [5, 0]
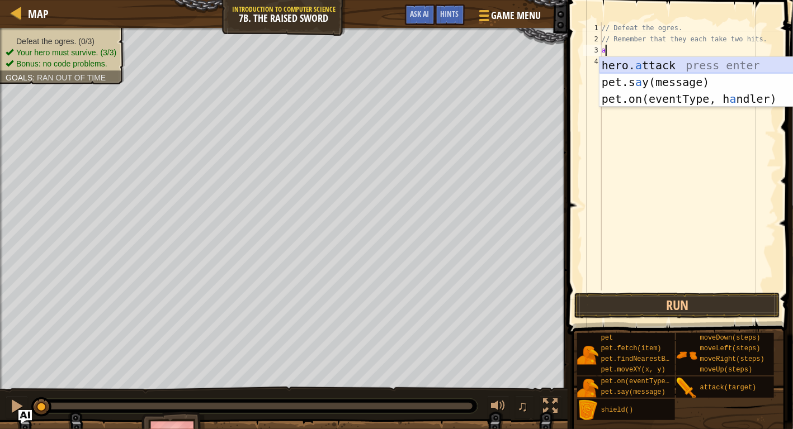
click at [664, 62] on div "hero. a ttack press enter pet.s a y(message) press enter pet.on(eventType, h a …" at bounding box center [704, 99] width 211 height 84
type textarea "hero.attack("Enemy Name");"
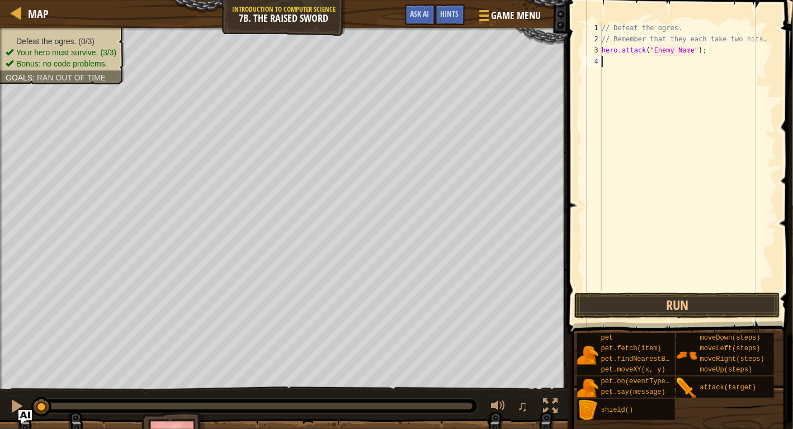
click at [664, 62] on div "// Defeat the ogres. // Remember that they each take two hits. hero . attack ( …" at bounding box center [687, 167] width 177 height 291
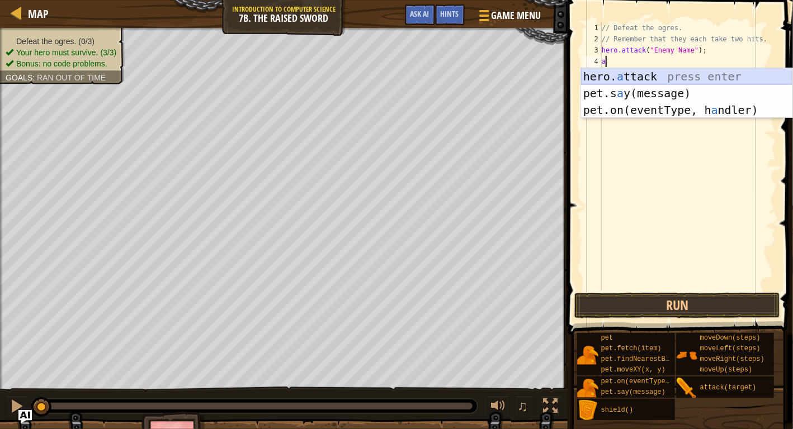
click at [669, 73] on div "hero. a ttack press enter pet.s a y(message) press enter pet.on(eventType, h a …" at bounding box center [686, 110] width 211 height 84
type textarea "hero.attack("Enemy Name");"
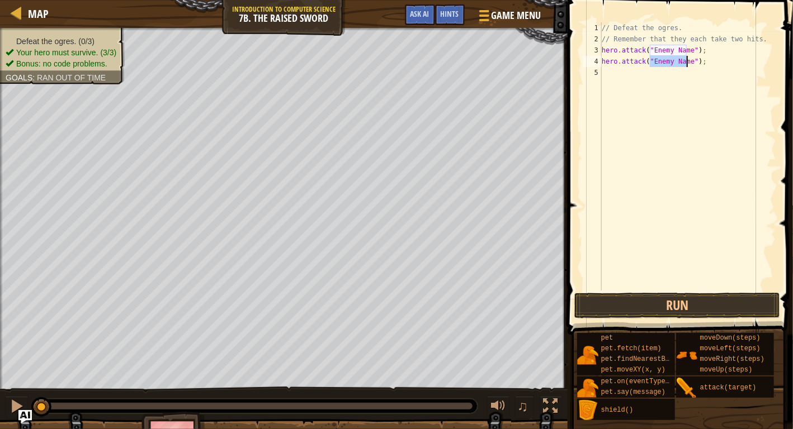
click at [663, 75] on div "// Defeat the ogres. // Remember that they each take two hits. hero . attack ( …" at bounding box center [687, 167] width 177 height 291
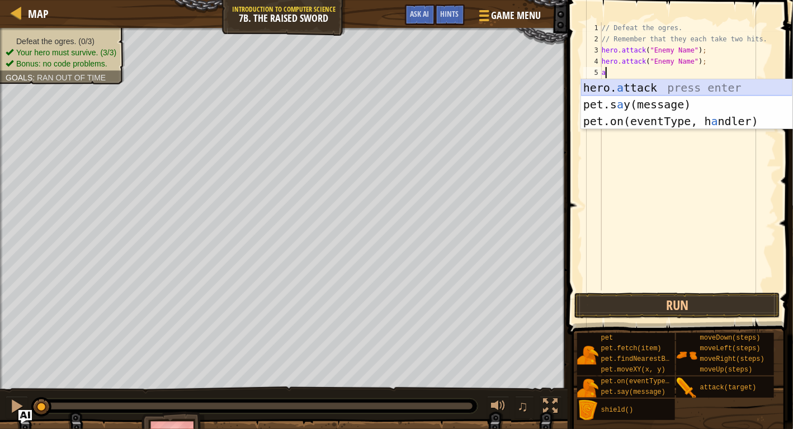
click at [664, 84] on div "hero. a ttack press enter pet.s a y(message) press enter pet.on(eventType, h a …" at bounding box center [686, 121] width 211 height 84
type textarea "hero.attack("Enemy Name");"
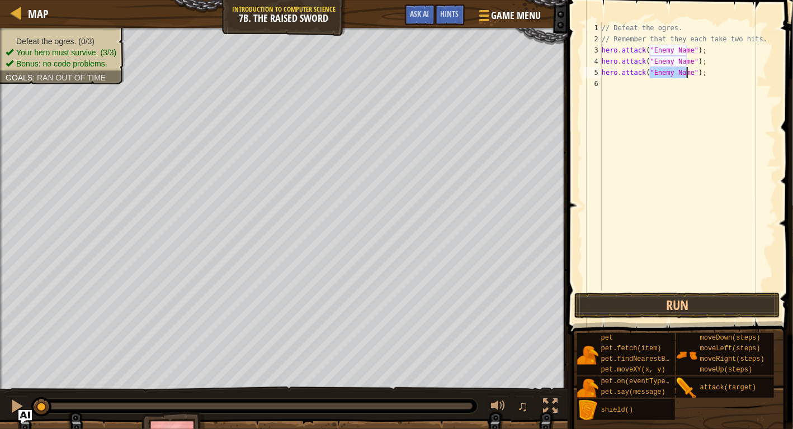
click at [658, 87] on div "// Defeat the ogres. // Remember that they each take two hits. hero . attack ( …" at bounding box center [687, 167] width 177 height 291
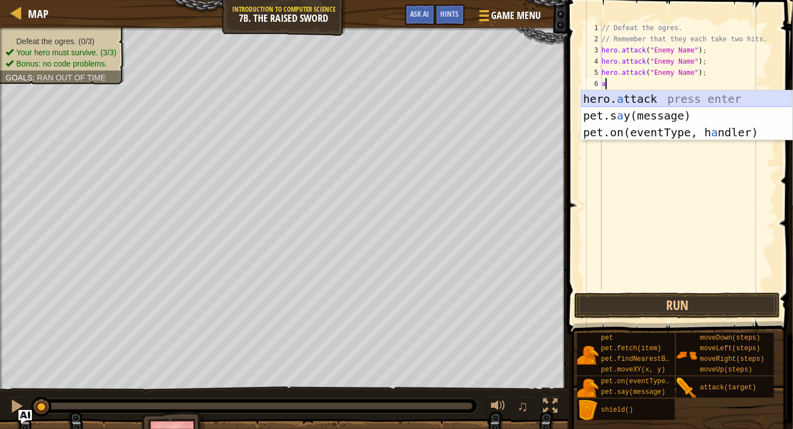
click at [660, 99] on div "hero. a ttack press enter pet.s a y(message) press enter pet.on(eventType, h a …" at bounding box center [686, 133] width 211 height 84
type textarea "hero.attack("Enemy Name");"
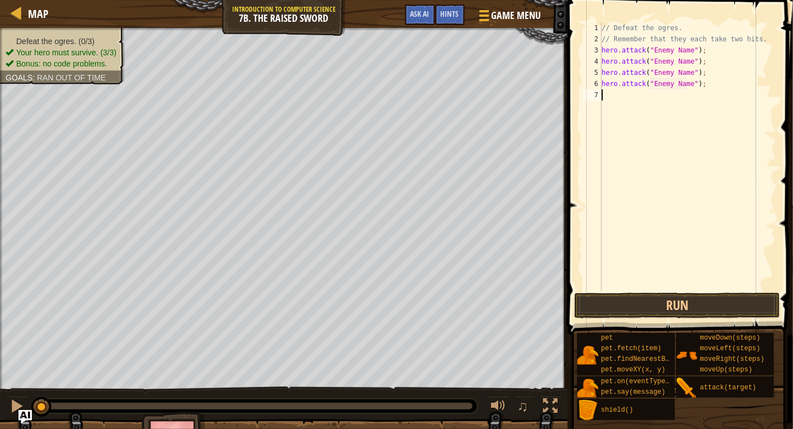
click at [652, 100] on div "// Defeat the ogres. // Remember that they each take two hits. hero . attack ( …" at bounding box center [687, 167] width 177 height 291
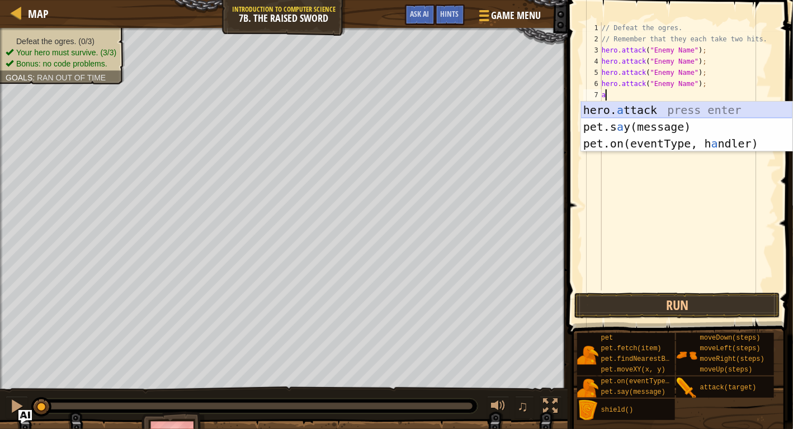
click at [651, 114] on div "hero. a ttack press enter pet.s a y(message) press enter pet.on(eventType, h a …" at bounding box center [686, 144] width 211 height 84
type textarea "hero.attack("Enemy Name");"
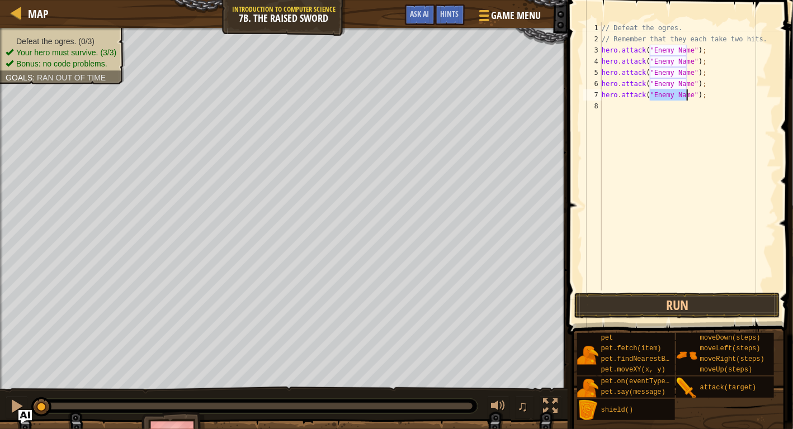
click at [649, 113] on div "// Defeat the ogres. // Remember that they each take two hits. hero . attack ( …" at bounding box center [687, 167] width 177 height 291
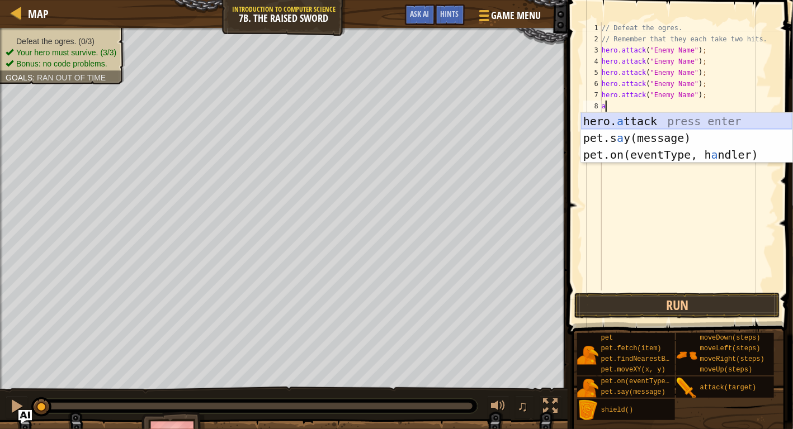
click at [646, 115] on div "hero. a ttack press enter pet.s a y(message) press enter pet.on(eventType, h a …" at bounding box center [686, 155] width 211 height 84
type textarea "hero.attack("Enemy Name");"
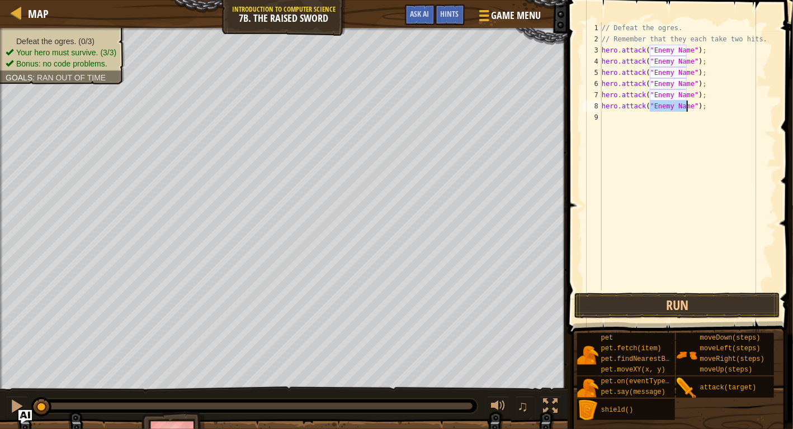
click at [645, 119] on div "// Defeat the ogres. // Remember that they each take two hits. hero . attack ( …" at bounding box center [687, 167] width 177 height 291
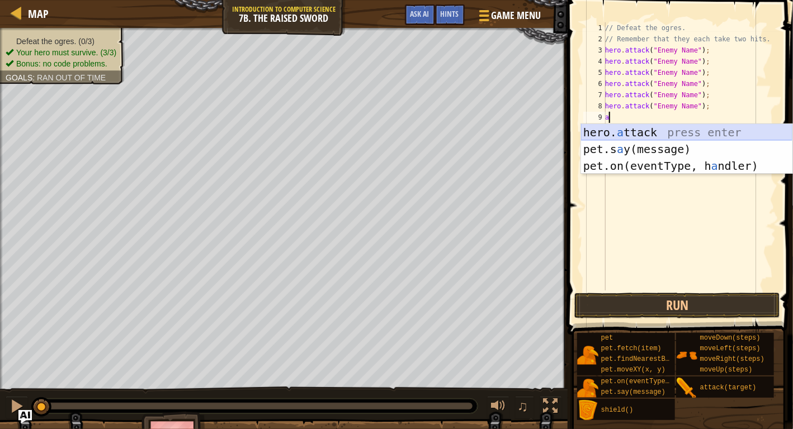
click at [644, 126] on div "hero. a ttack press enter pet.s a y(message) press enter pet.on(eventType, h a …" at bounding box center [686, 166] width 211 height 84
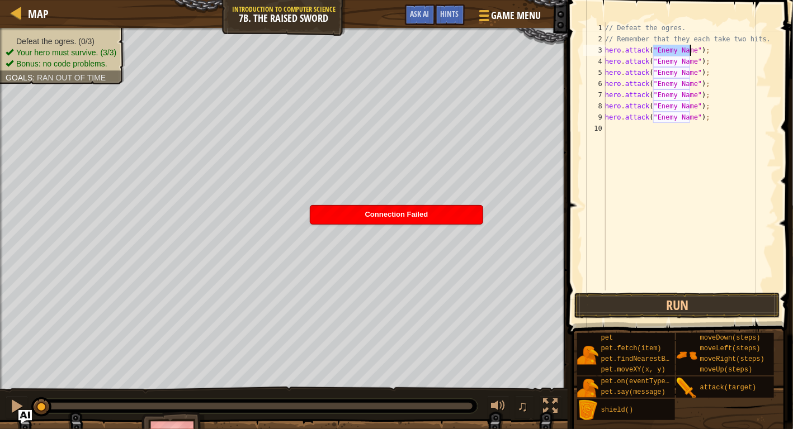
drag, startPoint x: 652, startPoint y: 49, endPoint x: 688, endPoint y: 51, distance: 36.4
click at [688, 51] on div "// Defeat the ogres. // Remember that they each take two hits. hero . attack ( …" at bounding box center [689, 167] width 173 height 291
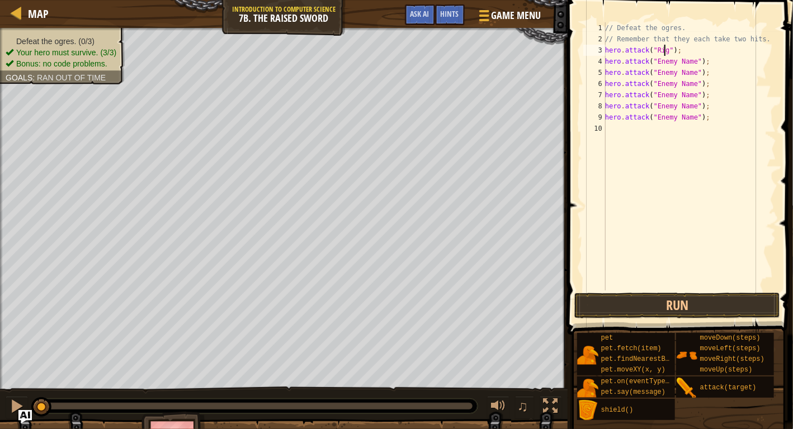
scroll to position [5, 4]
drag, startPoint x: 689, startPoint y: 62, endPoint x: 653, endPoint y: 60, distance: 36.4
click at [653, 60] on div "// Defeat the ogres. // Remember that they each take two hits. hero . attack ( …" at bounding box center [689, 167] width 173 height 291
drag, startPoint x: 690, startPoint y: 70, endPoint x: 652, endPoint y: 71, distance: 38.0
click at [652, 71] on div "// Defeat the ogres. // Remember that they each take two hits. hero . attack ( …" at bounding box center [689, 167] width 173 height 291
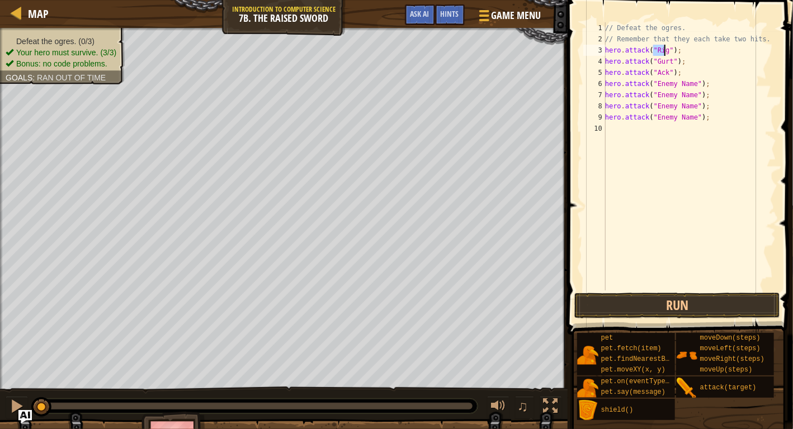
drag, startPoint x: 653, startPoint y: 49, endPoint x: 664, endPoint y: 48, distance: 11.2
click at [664, 48] on div "// Defeat the ogres. // Remember that they each take two hits. hero . attack ( …" at bounding box center [689, 167] width 173 height 291
drag, startPoint x: 689, startPoint y: 86, endPoint x: 653, endPoint y: 81, distance: 36.1
click at [653, 81] on div "// Defeat the ogres. // Remember that they each take two hits. hero . attack ( …" at bounding box center [689, 167] width 173 height 291
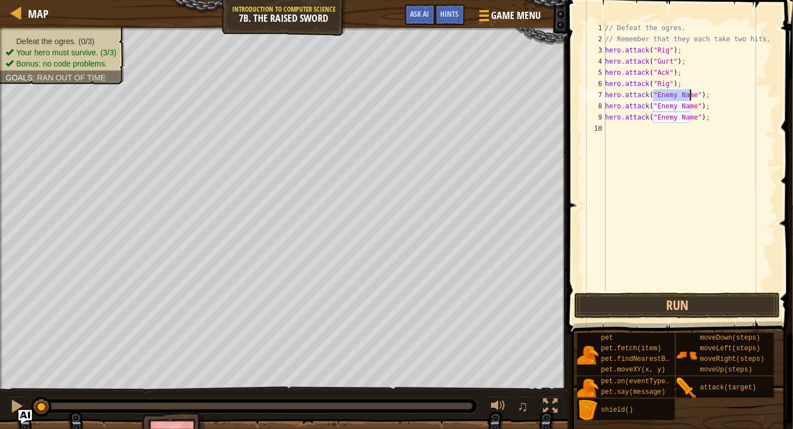
drag, startPoint x: 653, startPoint y: 96, endPoint x: 689, endPoint y: 93, distance: 36.5
click at [689, 93] on div "// Defeat the ogres. // Remember that they each take two hits. hero . attack ( …" at bounding box center [689, 167] width 173 height 291
click at [659, 59] on div "// Defeat the ogres. // Remember that they each take two hits. hero . attack ( …" at bounding box center [689, 167] width 173 height 291
click at [653, 60] on div "// Defeat the ogres. // Remember that they each take two hits. hero . attack ( …" at bounding box center [689, 167] width 173 height 291
drag, startPoint x: 653, startPoint y: 60, endPoint x: 663, endPoint y: 61, distance: 10.1
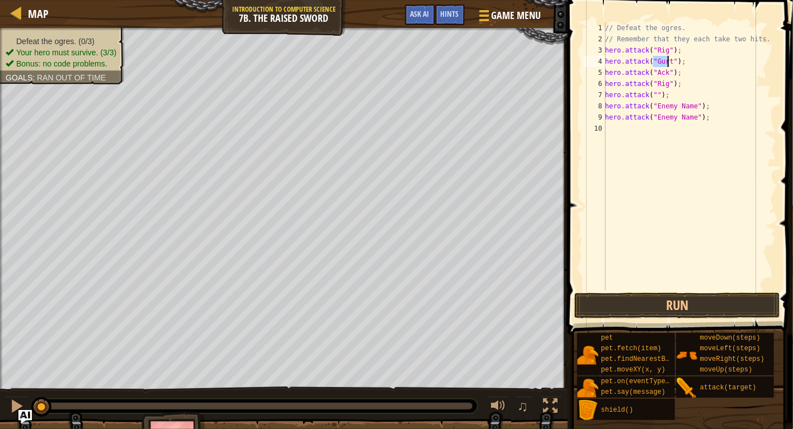
click at [663, 61] on div "// Defeat the ogres. // Remember that they each take two hits. hero . attack ( …" at bounding box center [689, 167] width 173 height 291
click at [653, 91] on div "// Defeat the ogres. // Remember that they each take two hits. hero . attack ( …" at bounding box center [689, 167] width 173 height 291
drag, startPoint x: 653, startPoint y: 106, endPoint x: 689, endPoint y: 108, distance: 36.4
click at [690, 107] on div "// Defeat the ogres. // Remember that they each take two hits. hero . attack ( …" at bounding box center [689, 167] width 173 height 291
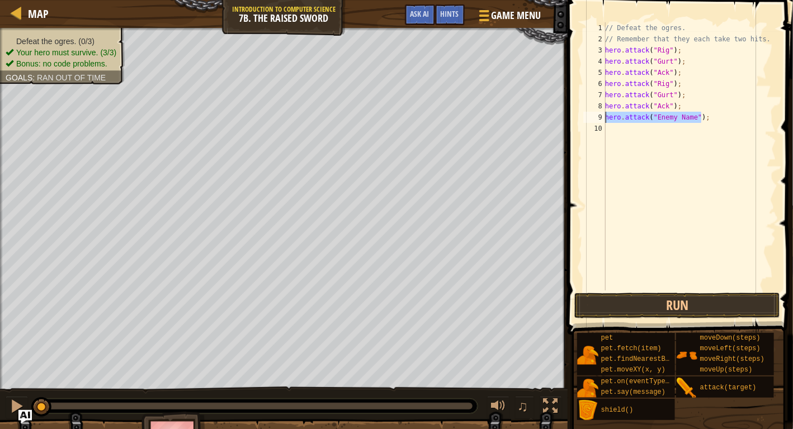
drag, startPoint x: 706, startPoint y: 118, endPoint x: 604, endPoint y: 117, distance: 102.3
click at [604, 117] on div "hero.attack("Ack"); 1 2 3 4 5 6 7 8 9 10 // Defeat the ogres. // Remember that …" at bounding box center [678, 156] width 195 height 268
type textarea "hero.attack("Enemy Name");"
click at [616, 308] on button "Run" at bounding box center [677, 306] width 206 height 26
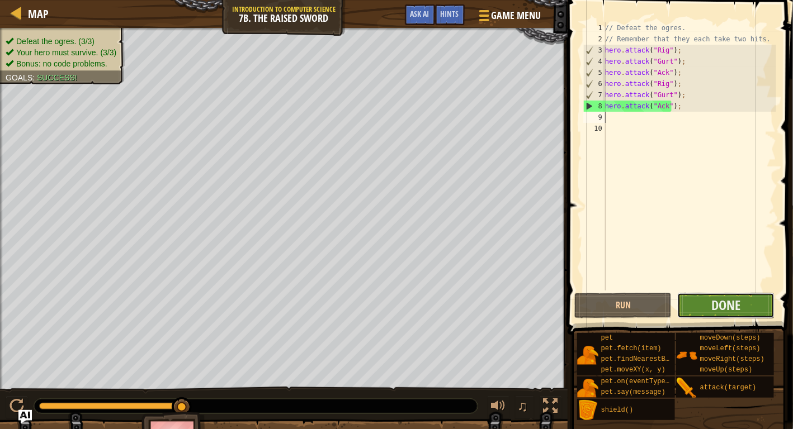
click at [710, 311] on button "Done" at bounding box center [725, 306] width 97 height 26
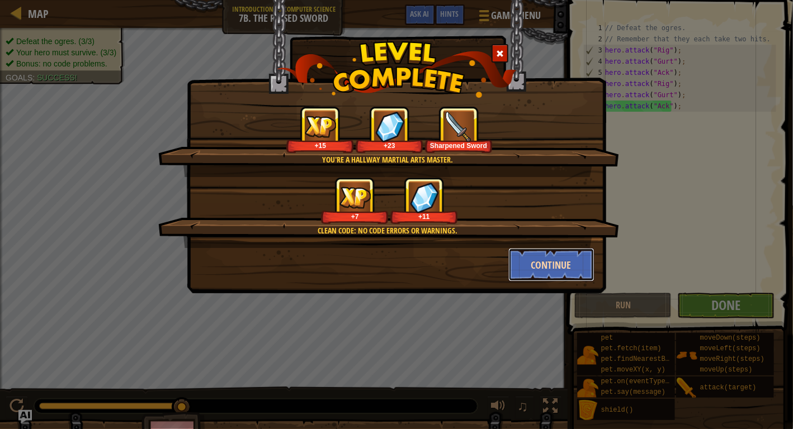
click at [534, 259] on button "Continue" at bounding box center [551, 265] width 87 height 34
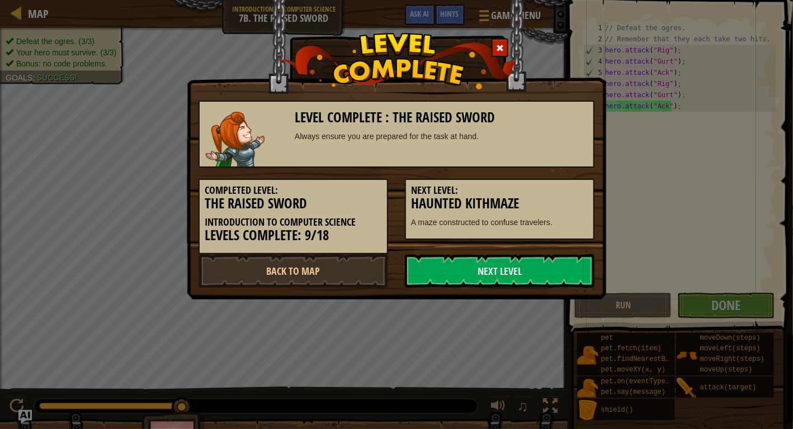
click at [534, 259] on link "Next Level" at bounding box center [500, 271] width 190 height 34
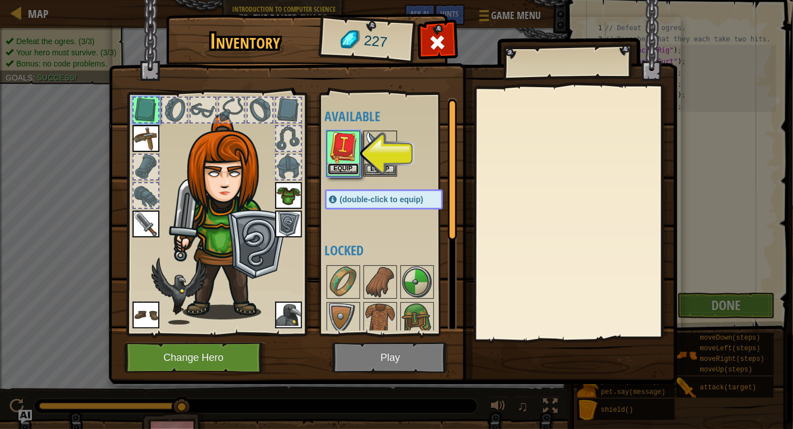
click at [354, 169] on button "Equip" at bounding box center [343, 169] width 31 height 12
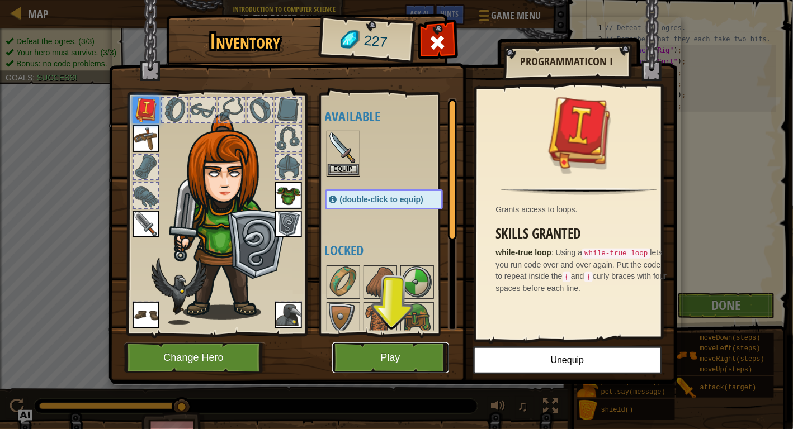
click at [420, 362] on button "Play" at bounding box center [390, 358] width 117 height 31
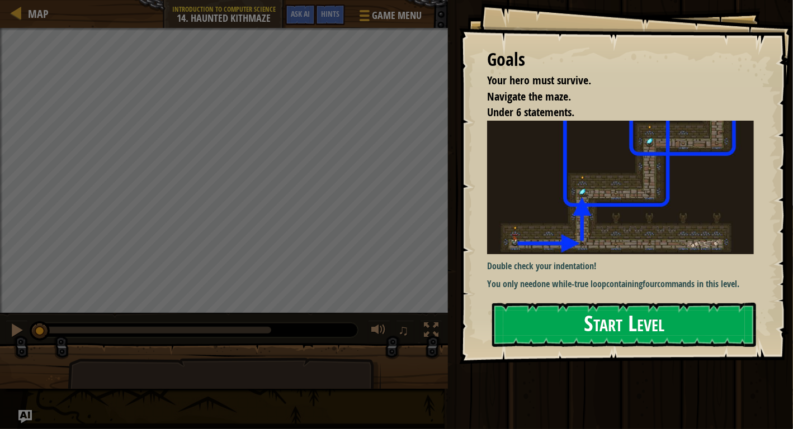
click at [582, 333] on button "Start Level" at bounding box center [624, 325] width 264 height 44
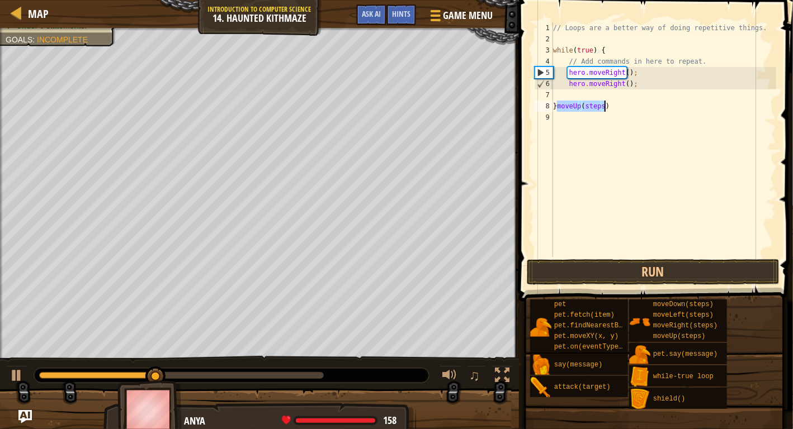
click at [556, 103] on div "// Loops are a better way of doing repetitive things. while ( true ) { // Add c…" at bounding box center [663, 139] width 225 height 235
drag, startPoint x: 618, startPoint y: 107, endPoint x: 601, endPoint y: 105, distance: 16.9
click at [601, 105] on div "// Loops are a better way of doing repetitive things. while ( true ) { // Add c…" at bounding box center [663, 150] width 225 height 257
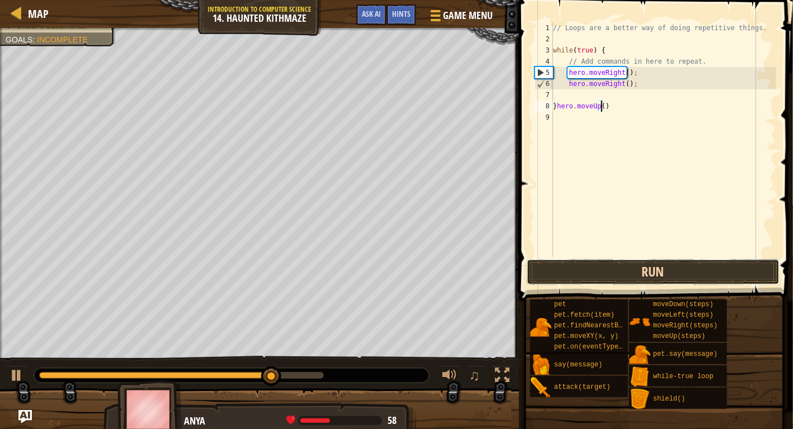
click at [632, 266] on button "Run" at bounding box center [653, 272] width 253 height 26
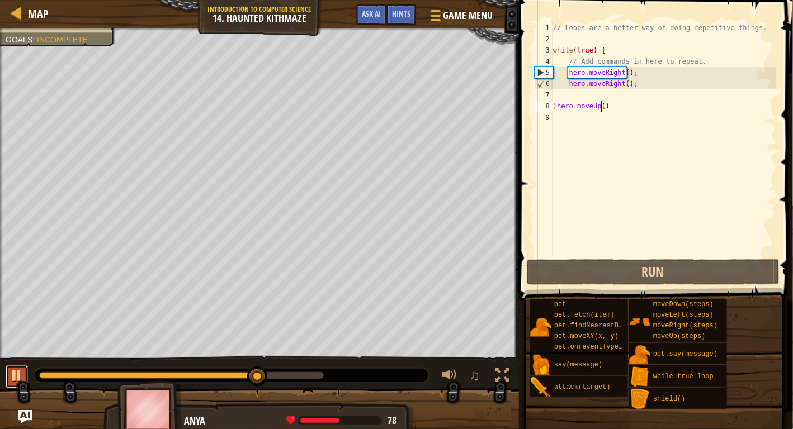
click at [23, 371] on div at bounding box center [17, 375] width 15 height 15
click at [611, 105] on div "// Loops are a better way of doing repetitive things. while ( true ) { // Add c…" at bounding box center [663, 150] width 225 height 257
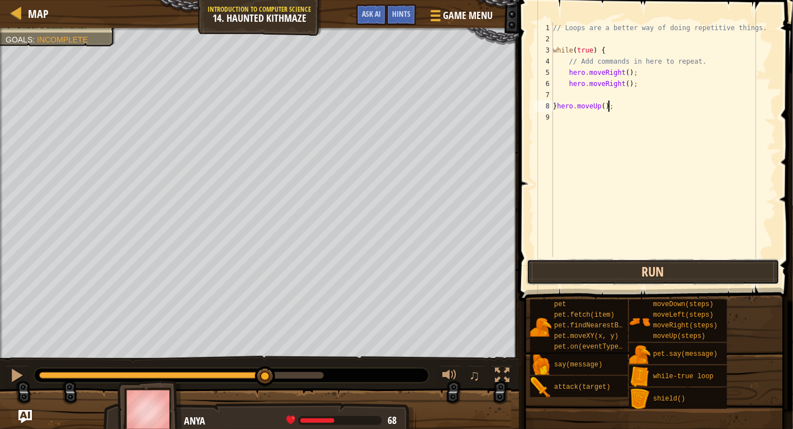
click at [640, 270] on button "Run" at bounding box center [653, 272] width 253 height 26
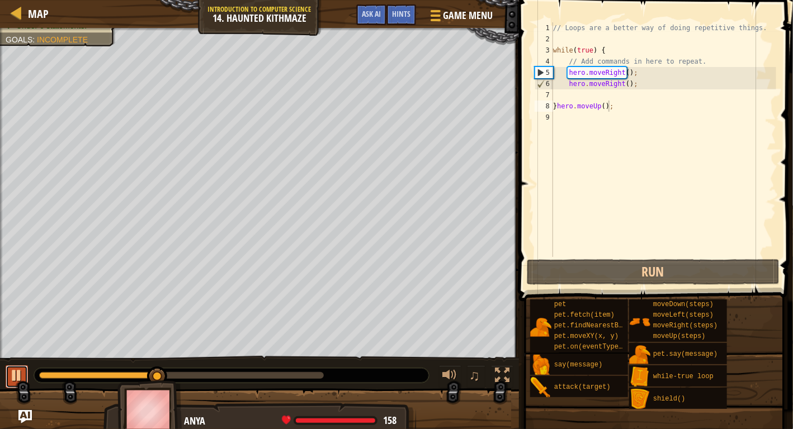
click at [20, 368] on div at bounding box center [17, 375] width 15 height 15
click at [376, 24] on button "Ask AI" at bounding box center [371, 14] width 30 height 21
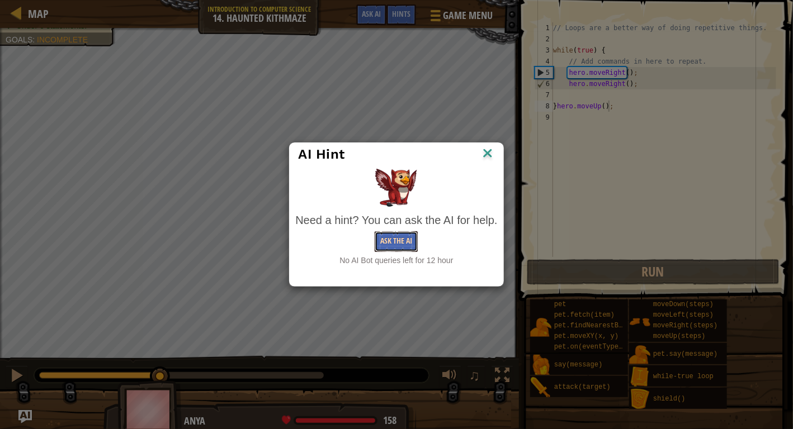
click at [387, 237] on button "Ask the AI" at bounding box center [396, 241] width 43 height 21
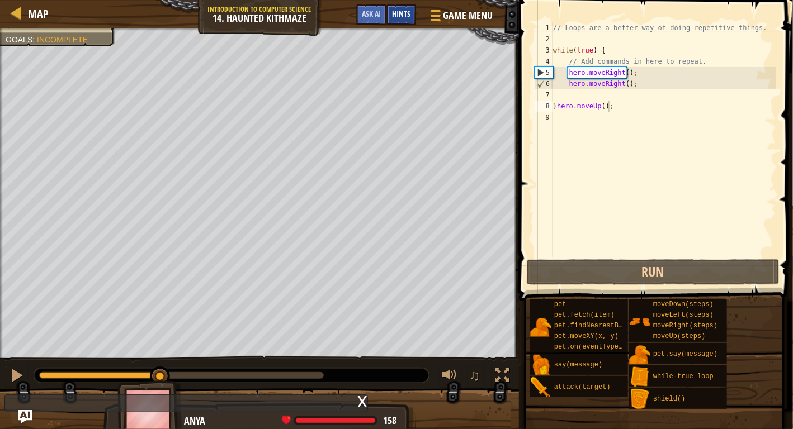
click at [412, 10] on div "Hints" at bounding box center [401, 14] width 30 height 21
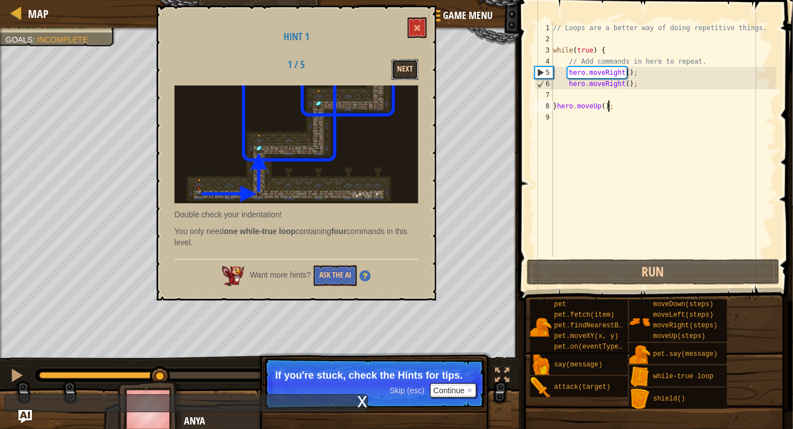
click at [398, 69] on button "Next" at bounding box center [404, 69] width 27 height 21
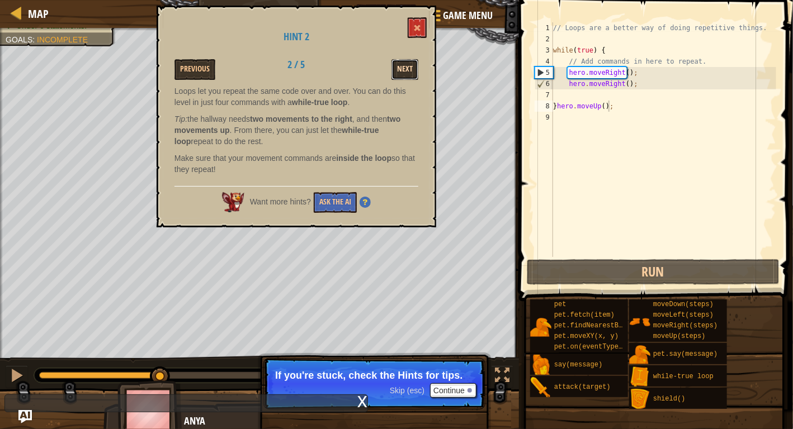
click at [393, 69] on button "Next" at bounding box center [404, 69] width 27 height 21
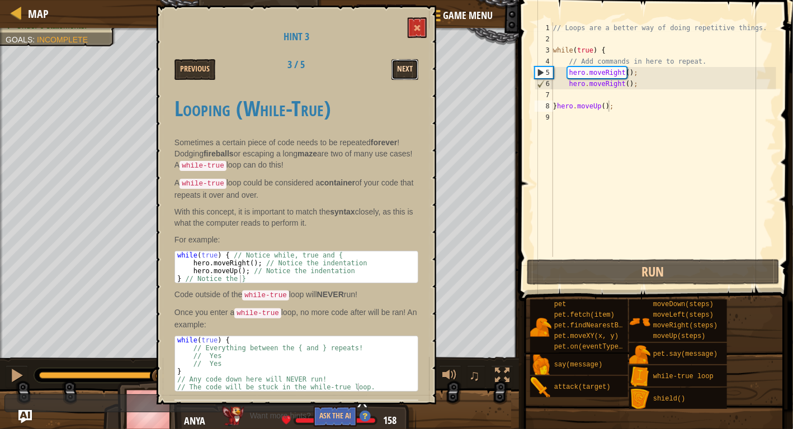
click at [410, 68] on button "Next" at bounding box center [404, 69] width 27 height 21
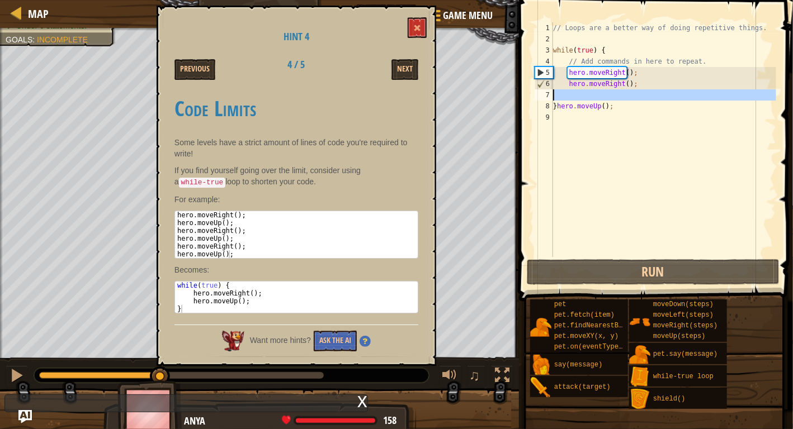
drag, startPoint x: 554, startPoint y: 108, endPoint x: 555, endPoint y: 93, distance: 15.1
click at [555, 93] on div "// Loops are a better way of doing repetitive things. while ( true ) { // Add c…" at bounding box center [663, 150] width 225 height 257
type textarea "}hero.moveUp();"
click at [557, 93] on div "// Loops are a better way of doing repetitive things. while ( true ) { // Add c…" at bounding box center [663, 139] width 225 height 235
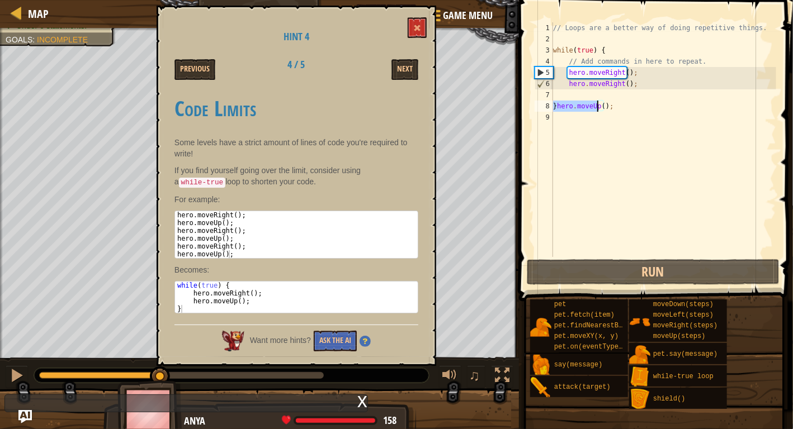
drag, startPoint x: 555, startPoint y: 106, endPoint x: 596, endPoint y: 107, distance: 41.4
click at [596, 107] on div "// Loops are a better way of doing repetitive things. while ( true ) { // Add c…" at bounding box center [663, 150] width 225 height 257
click at [602, 105] on div "// Loops are a better way of doing repetitive things. while ( true ) { // Add c…" at bounding box center [663, 150] width 225 height 257
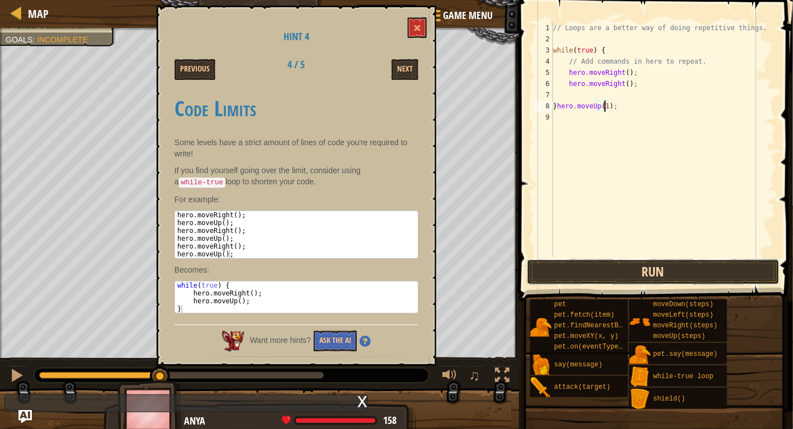
click at [586, 268] on button "Run" at bounding box center [653, 272] width 253 height 26
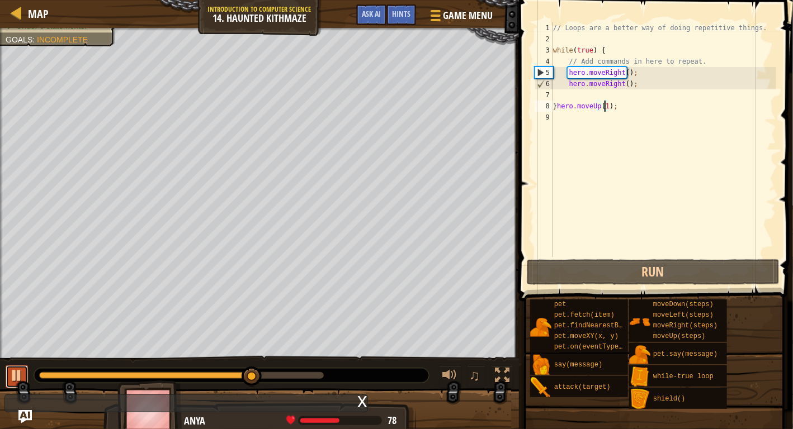
drag, startPoint x: 15, startPoint y: 379, endPoint x: 26, endPoint y: 372, distance: 13.0
click at [15, 379] on div at bounding box center [17, 375] width 15 height 15
click at [623, 71] on div "// Loops are a better way of doing repetitive things. while ( true ) { // Add c…" at bounding box center [663, 150] width 225 height 257
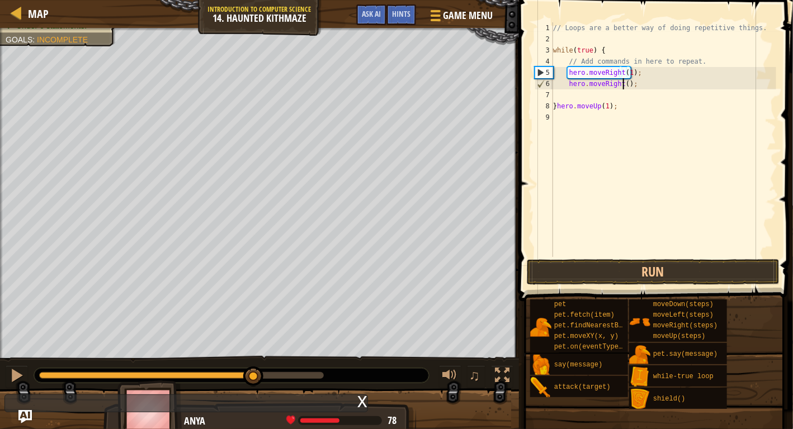
click at [625, 83] on div "// Loops are a better way of doing repetitive things. while ( true ) { // Add c…" at bounding box center [663, 150] width 225 height 257
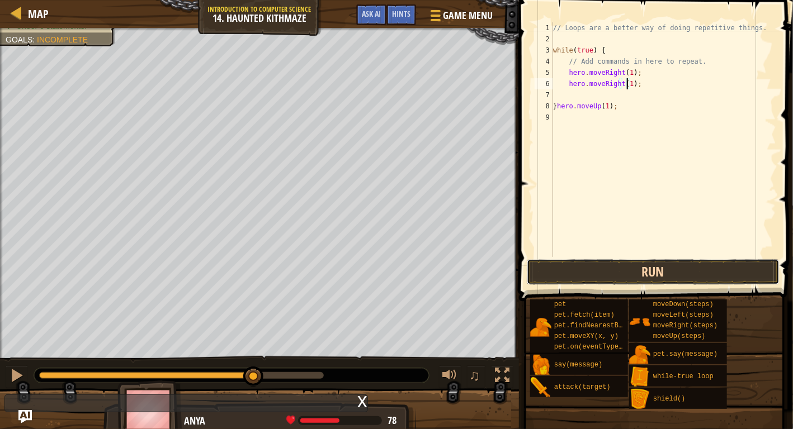
click at [641, 273] on button "Run" at bounding box center [653, 272] width 253 height 26
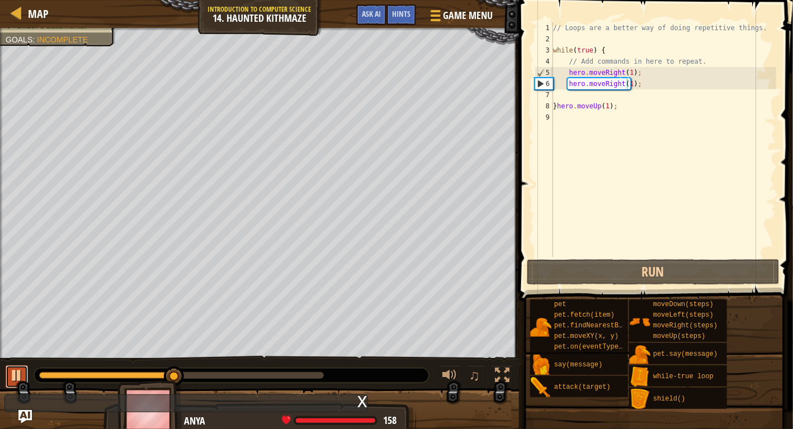
click at [13, 374] on div at bounding box center [17, 375] width 15 height 15
drag, startPoint x: 611, startPoint y: 107, endPoint x: 558, endPoint y: 106, distance: 53.1
click at [558, 106] on div "// Loops are a better way of doing repetitive things. while ( true ) { // Add c…" at bounding box center [663, 150] width 225 height 257
type textarea "}hero.moveUp(1);"
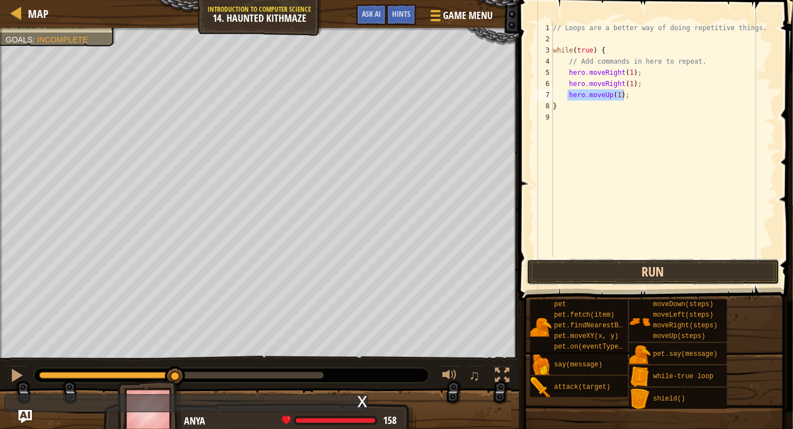
click at [608, 270] on button "Run" at bounding box center [653, 272] width 253 height 26
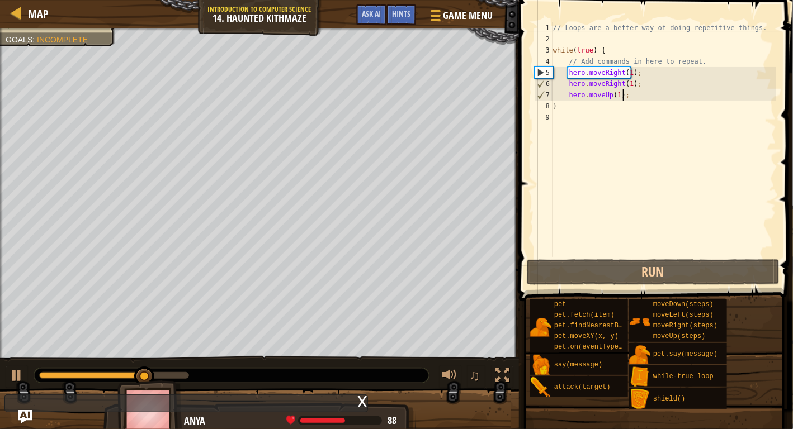
click at [614, 93] on div "// Loops are a better way of doing repetitive things. while ( true ) { // Add c…" at bounding box center [663, 150] width 225 height 257
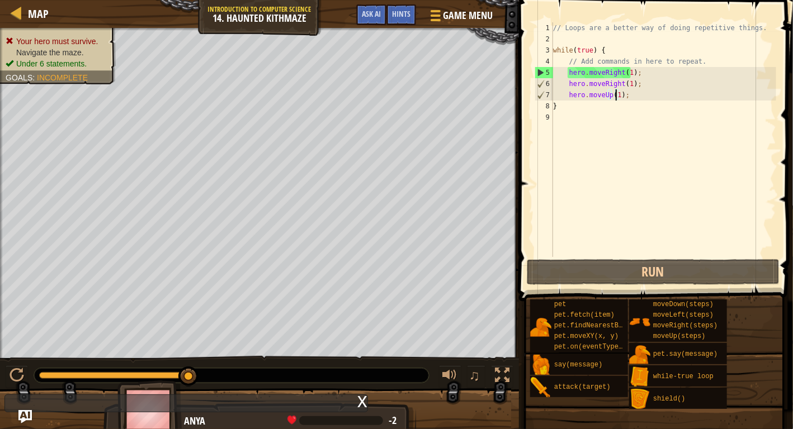
scroll to position [5, 4]
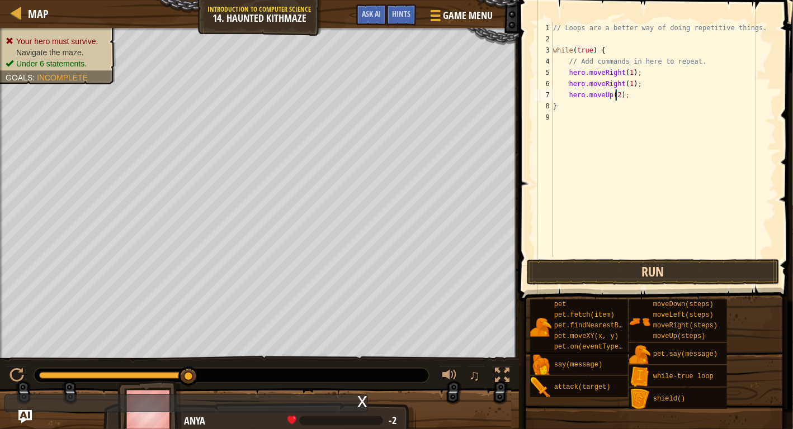
type textarea "hero.moveUp(2);"
click at [602, 271] on button "Run" at bounding box center [653, 272] width 253 height 26
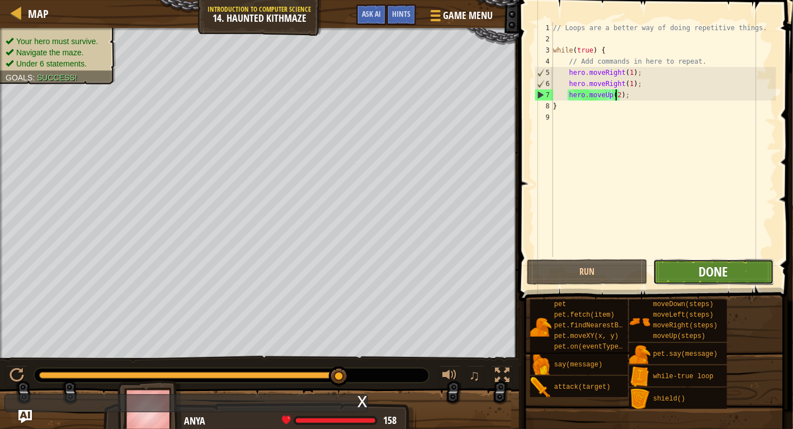
click at [713, 270] on span "Done" at bounding box center [713, 272] width 29 height 18
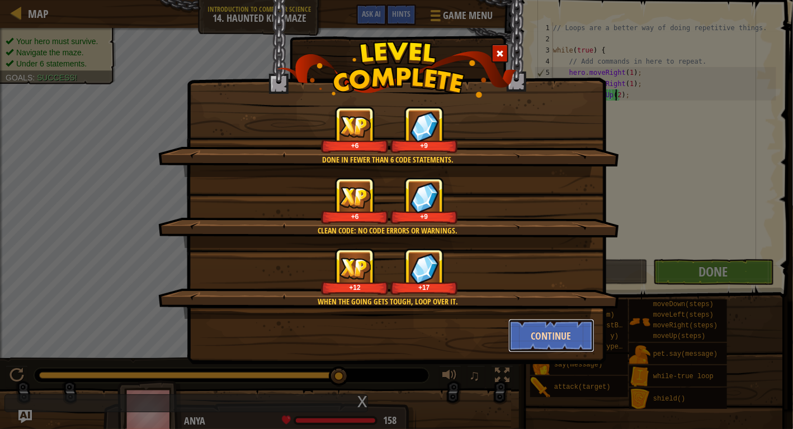
click at [522, 338] on button "Continue" at bounding box center [551, 336] width 87 height 34
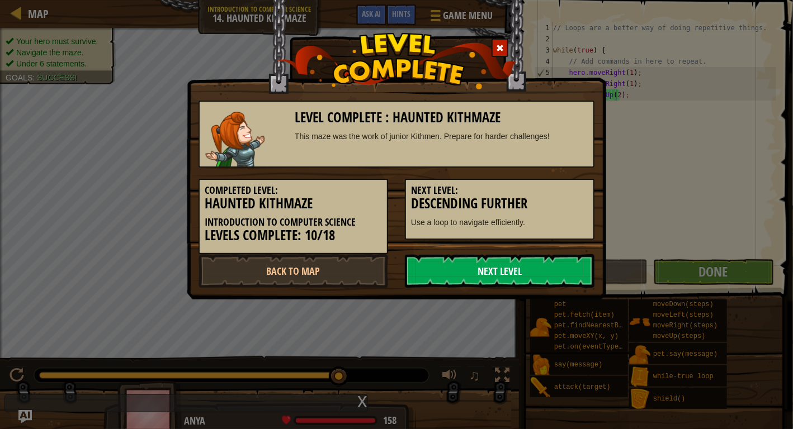
click at [481, 270] on link "Next Level" at bounding box center [500, 271] width 190 height 34
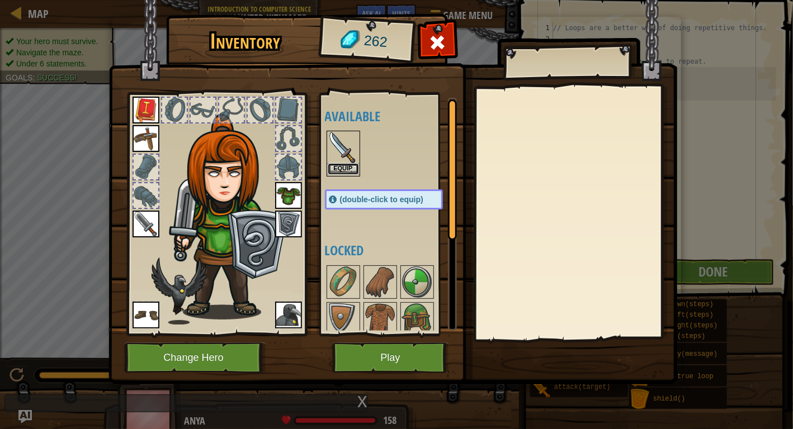
click at [342, 168] on button "Equip" at bounding box center [343, 169] width 31 height 12
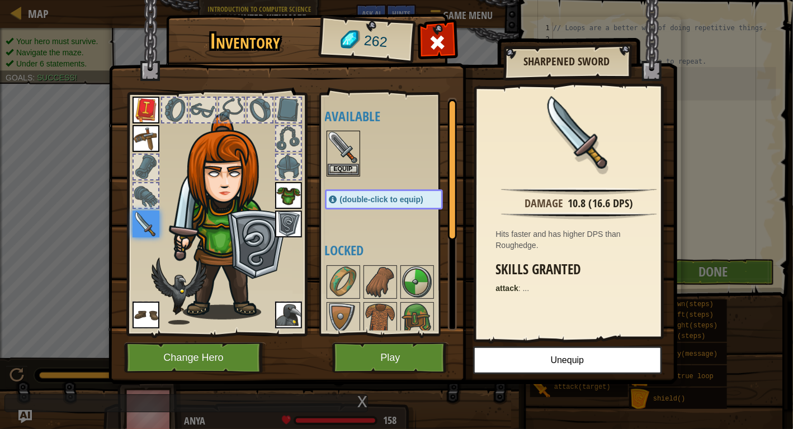
click at [419, 165] on div at bounding box center [395, 153] width 140 height 49
click at [343, 141] on img at bounding box center [343, 147] width 31 height 31
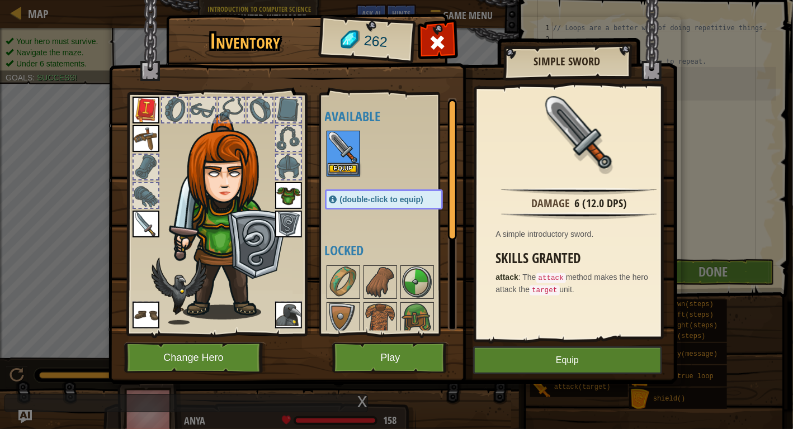
click at [343, 141] on img at bounding box center [343, 147] width 31 height 31
click at [154, 224] on img at bounding box center [146, 224] width 27 height 27
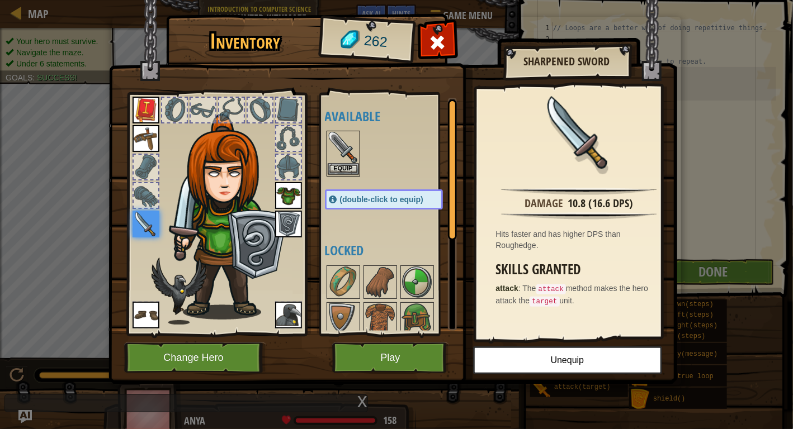
click at [343, 143] on img at bounding box center [343, 147] width 31 height 31
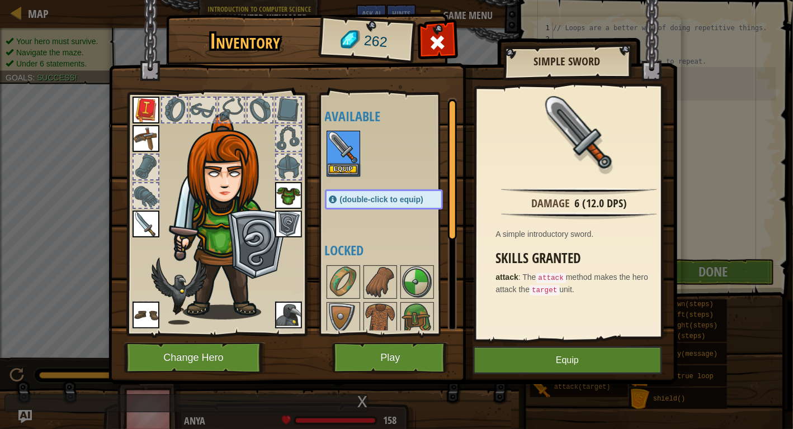
click at [133, 225] on img at bounding box center [146, 224] width 27 height 27
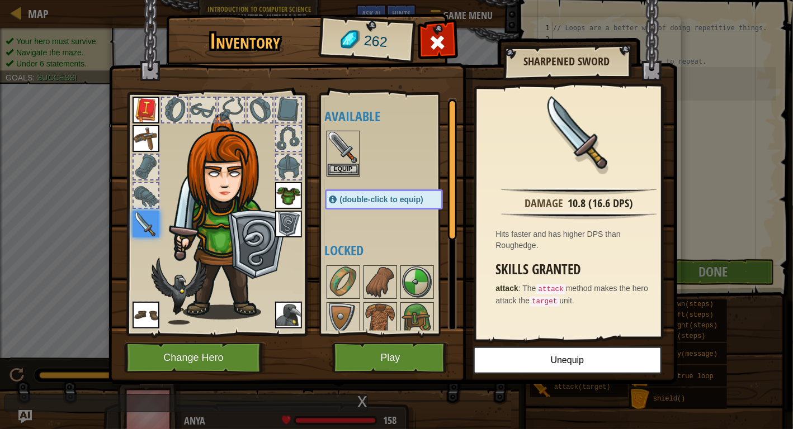
click at [425, 167] on div at bounding box center [395, 153] width 140 height 49
